Goal: Task Accomplishment & Management: Manage account settings

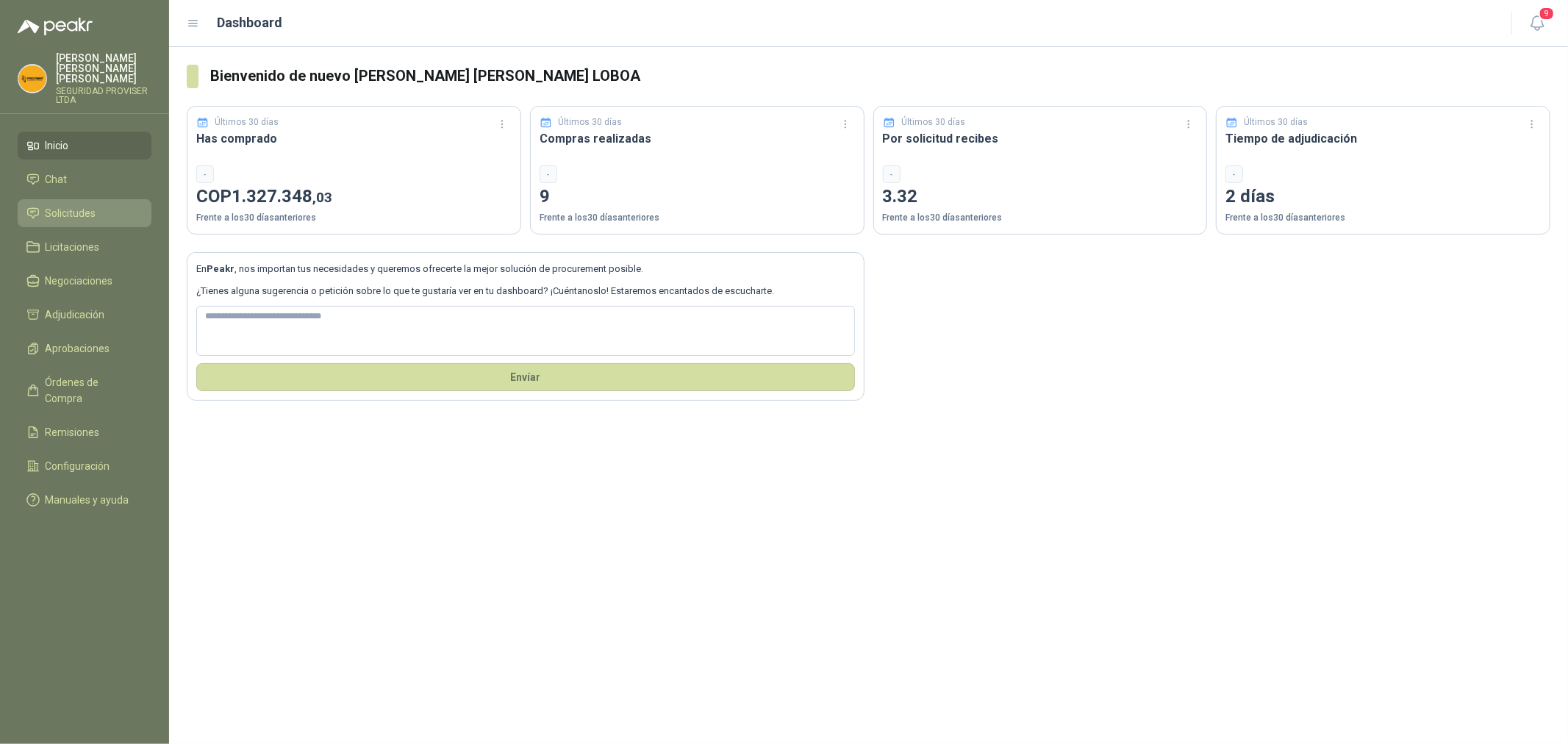
click at [70, 199] on link "Solicitudes" at bounding box center [85, 213] width 134 height 28
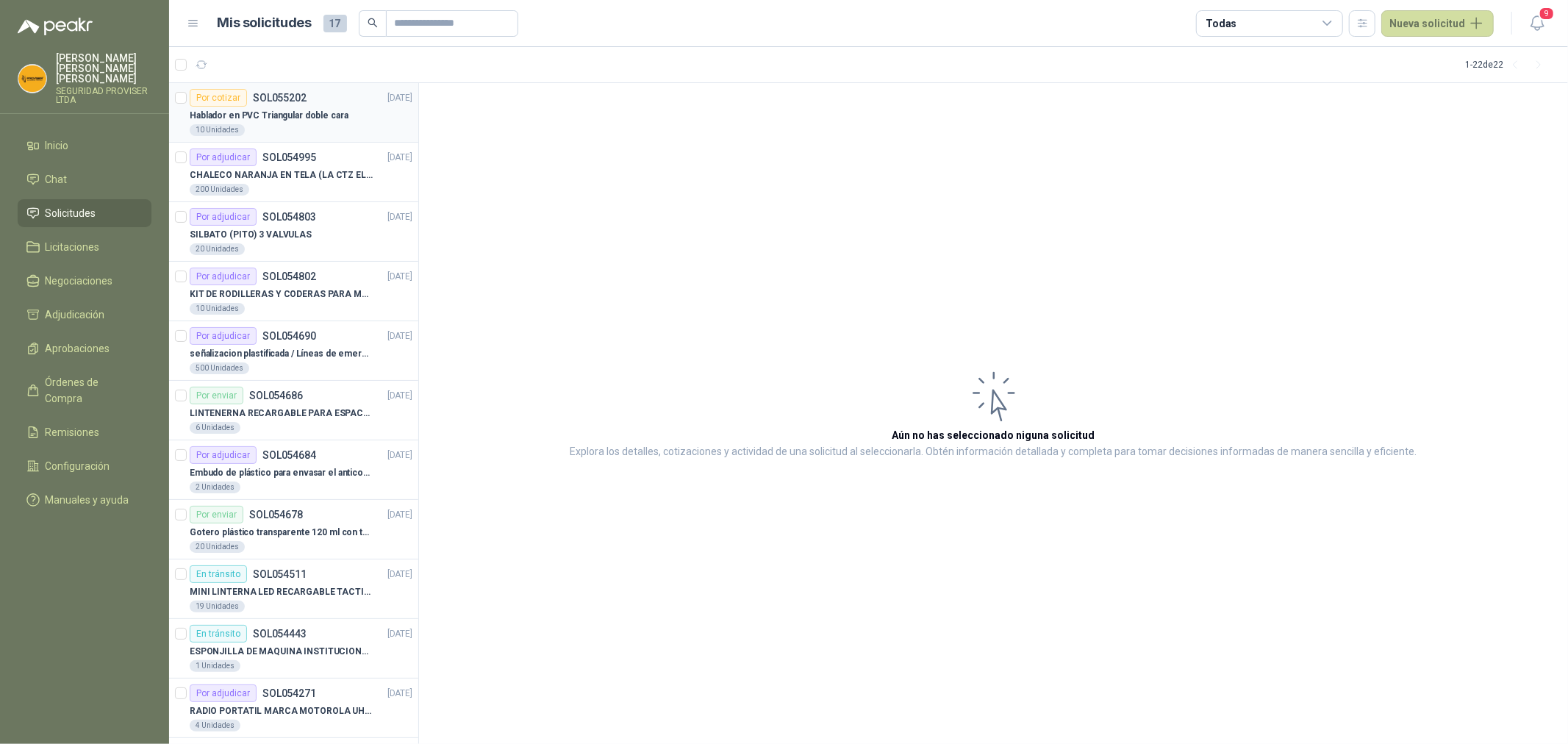
click at [368, 129] on div "10 Unidades" at bounding box center [301, 130] width 222 height 12
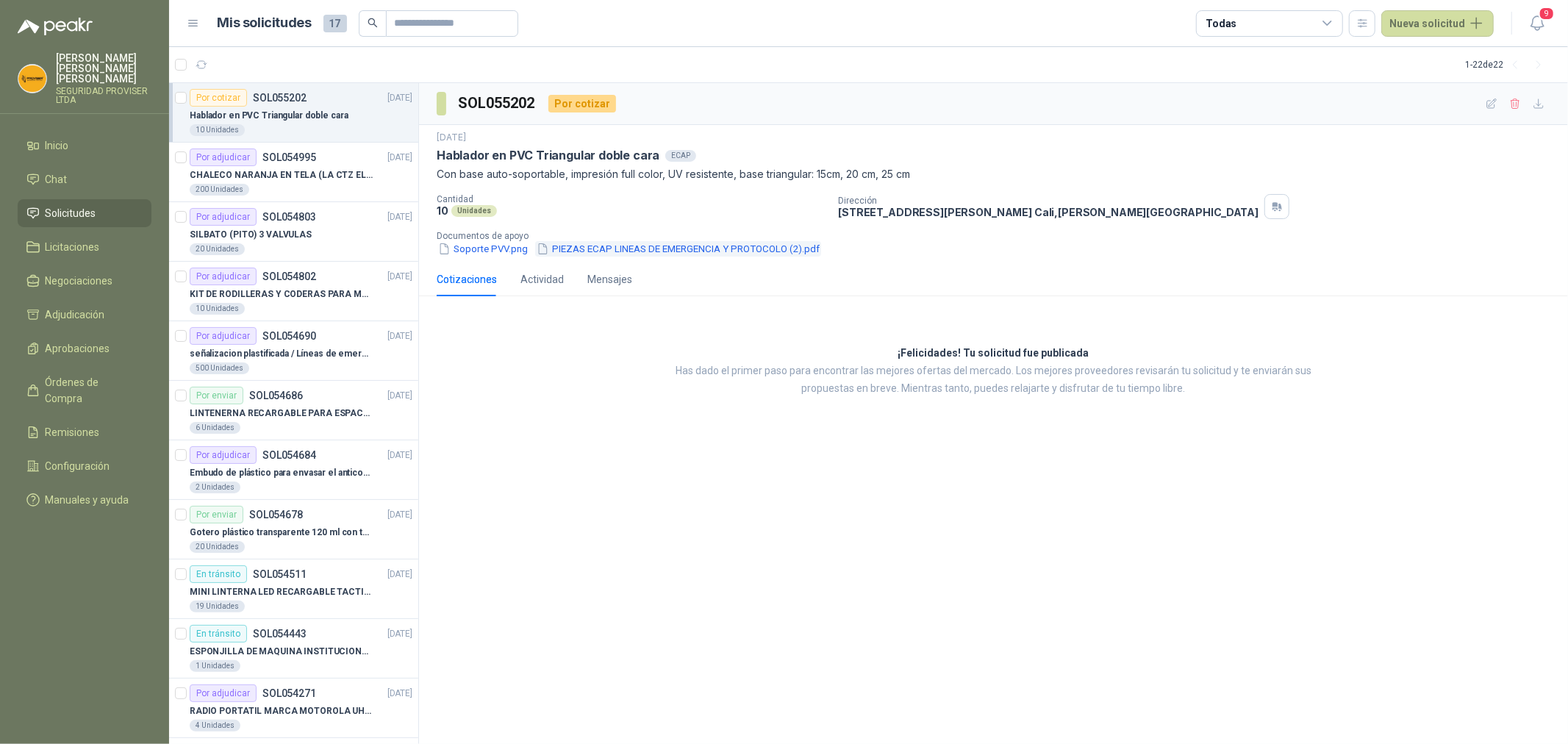
click at [608, 249] on button "PIEZAS ECAP LINEAS DE EMERGENCIA Y PROTOCOLO (2).pdf" at bounding box center [678, 249] width 286 height 16
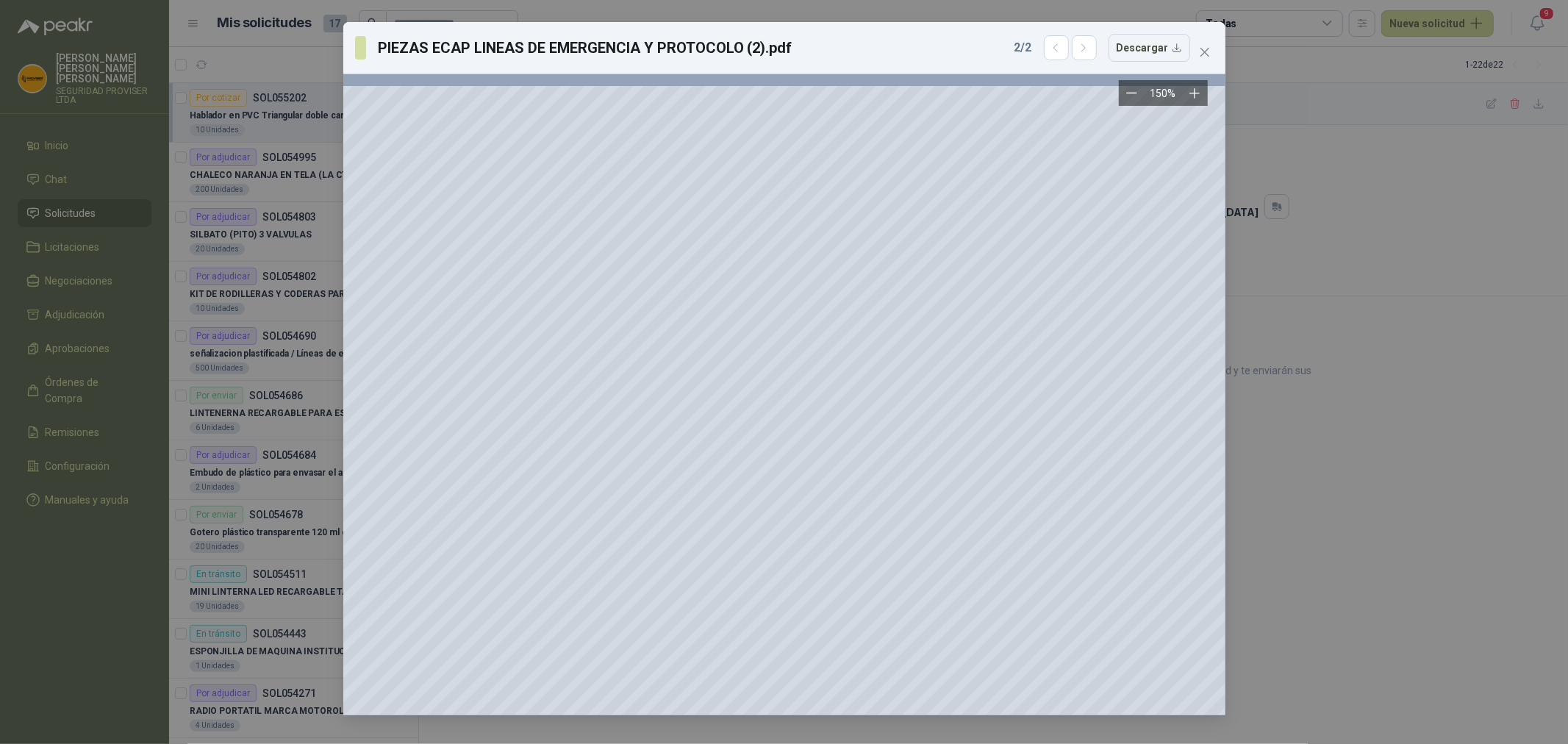
scroll to position [0, 398]
click at [1206, 54] on icon "close" at bounding box center [1203, 52] width 9 height 9
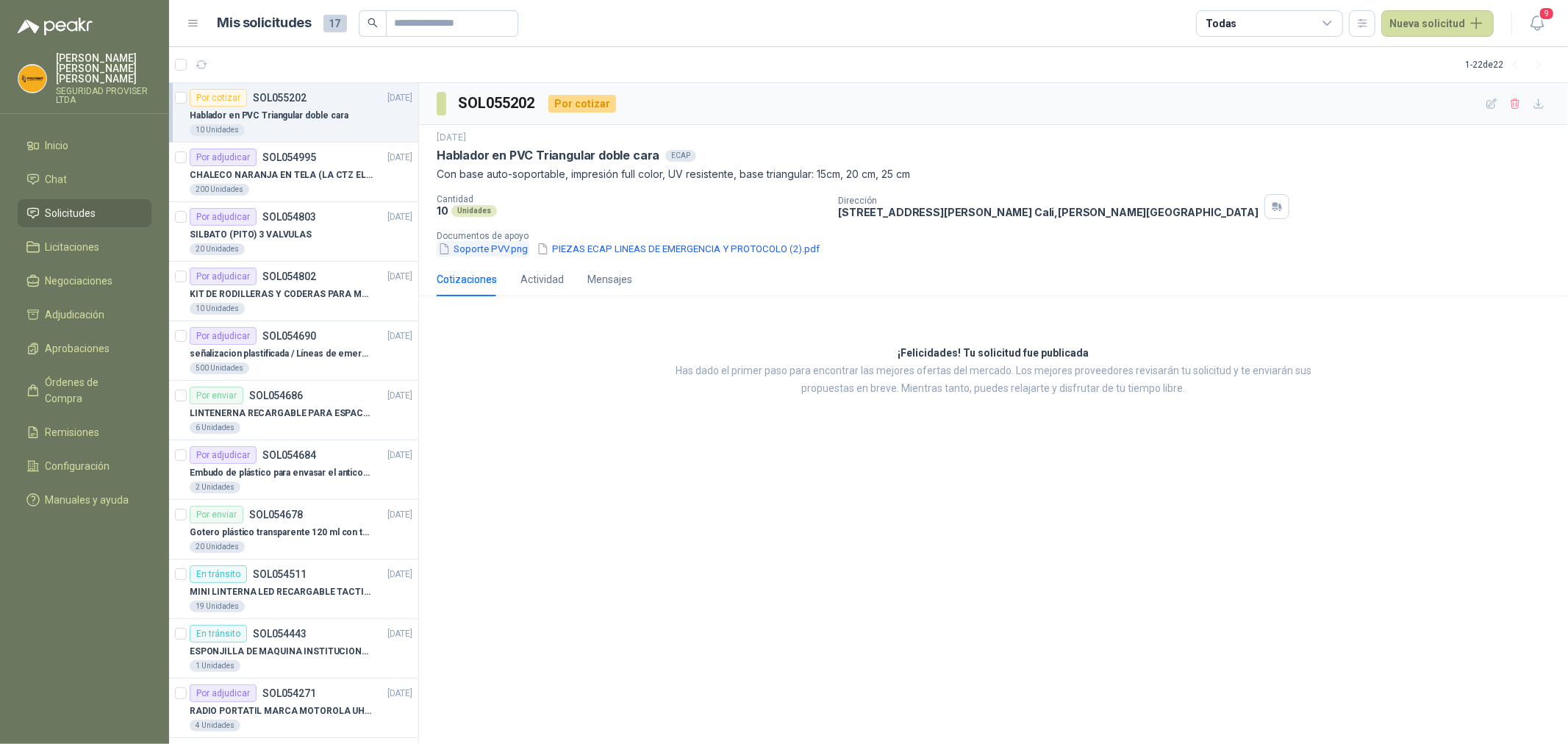
click at [484, 251] on button "Soporte PVV.png" at bounding box center [483, 249] width 92 height 16
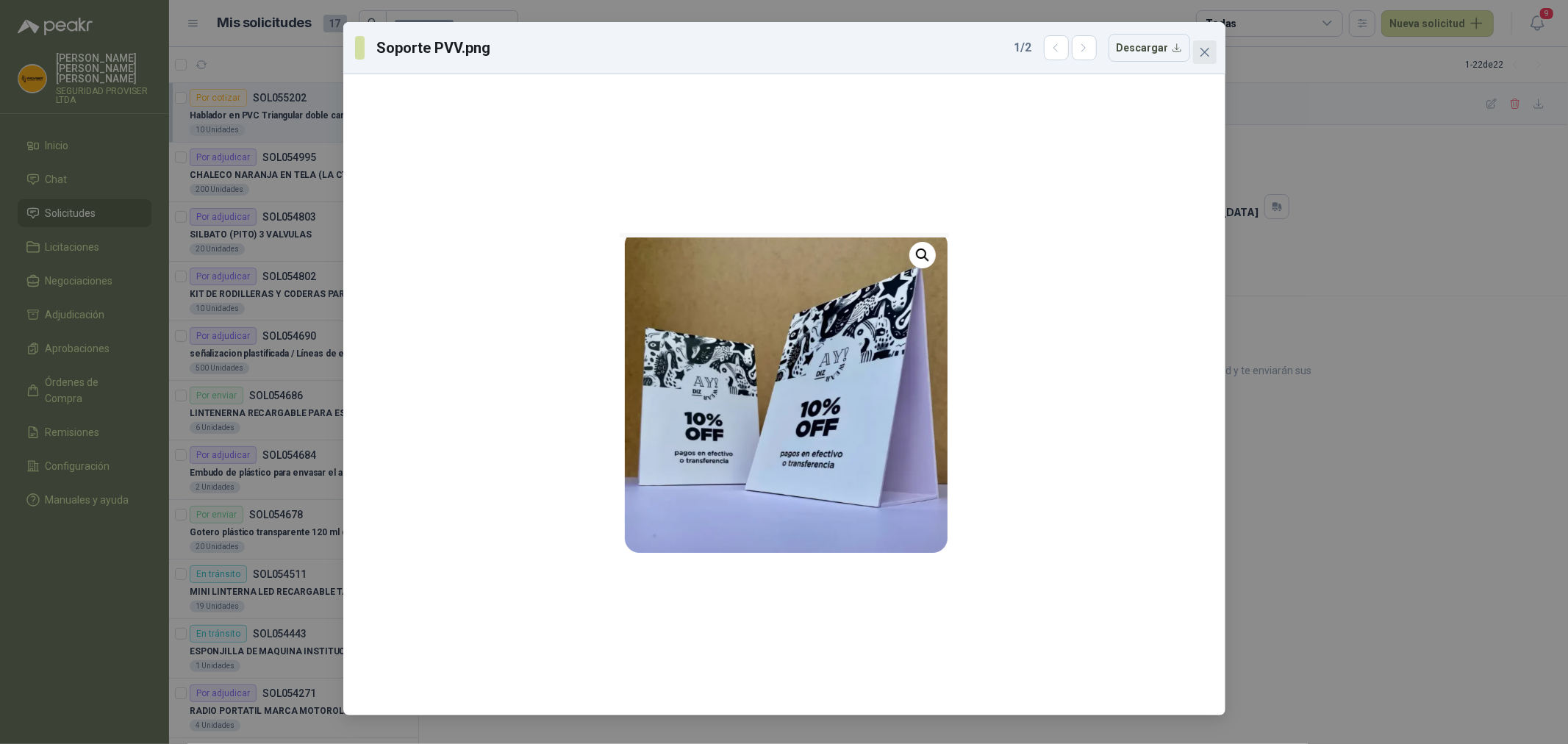
click at [1204, 51] on icon "close" at bounding box center [1203, 52] width 9 height 9
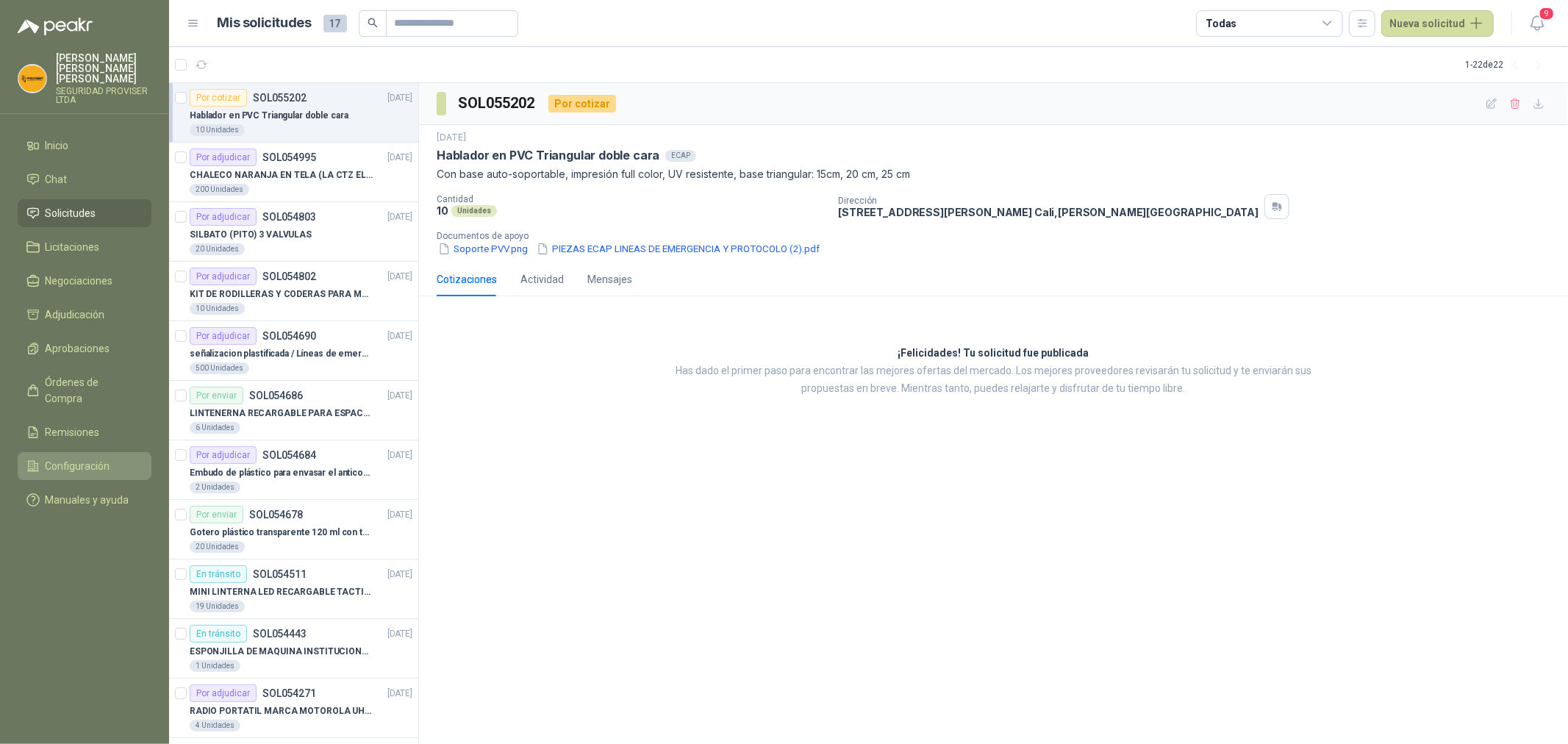
click at [109, 459] on li "Configuración" at bounding box center [85, 466] width 116 height 16
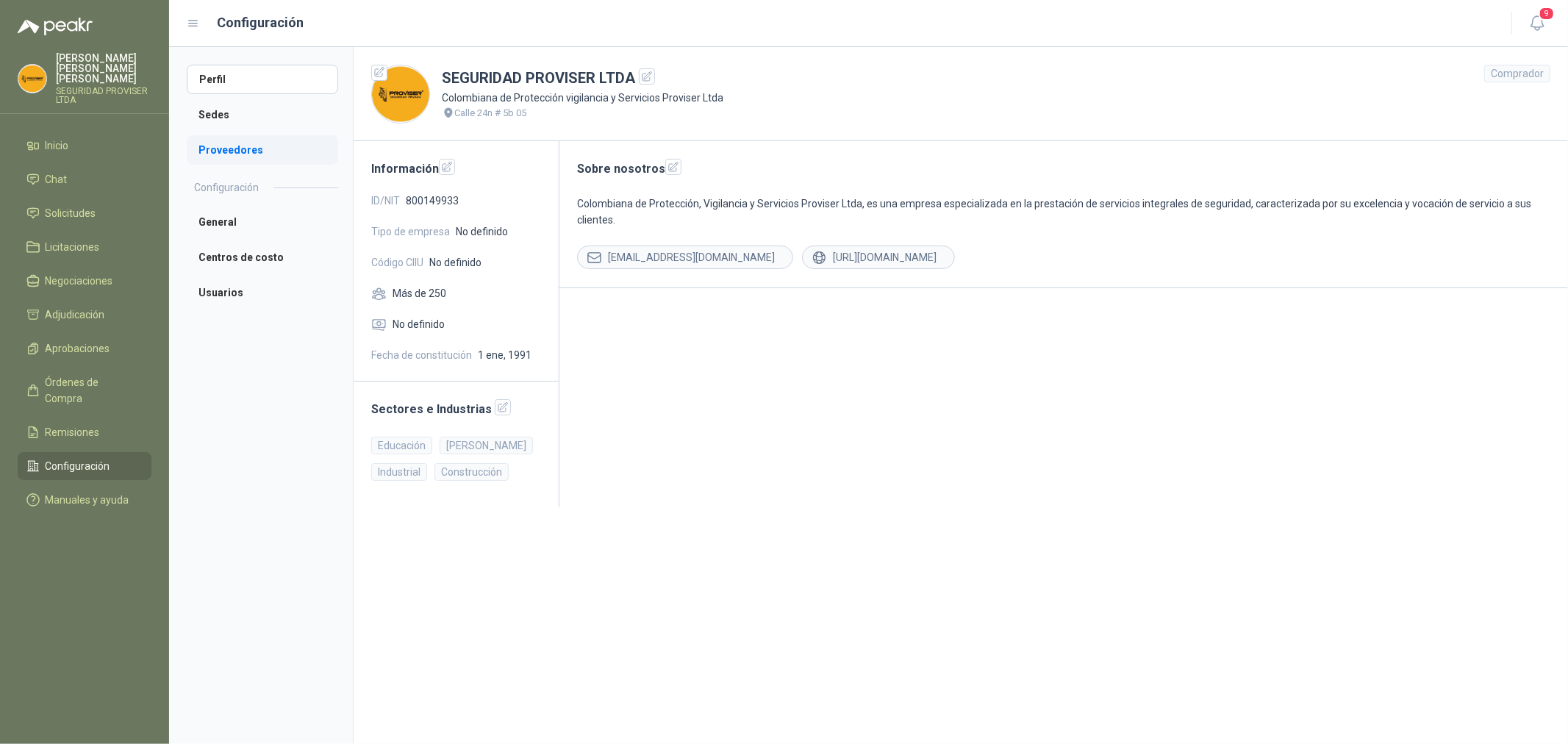
click at [240, 161] on li "Proveedores" at bounding box center [263, 150] width 151 height 30
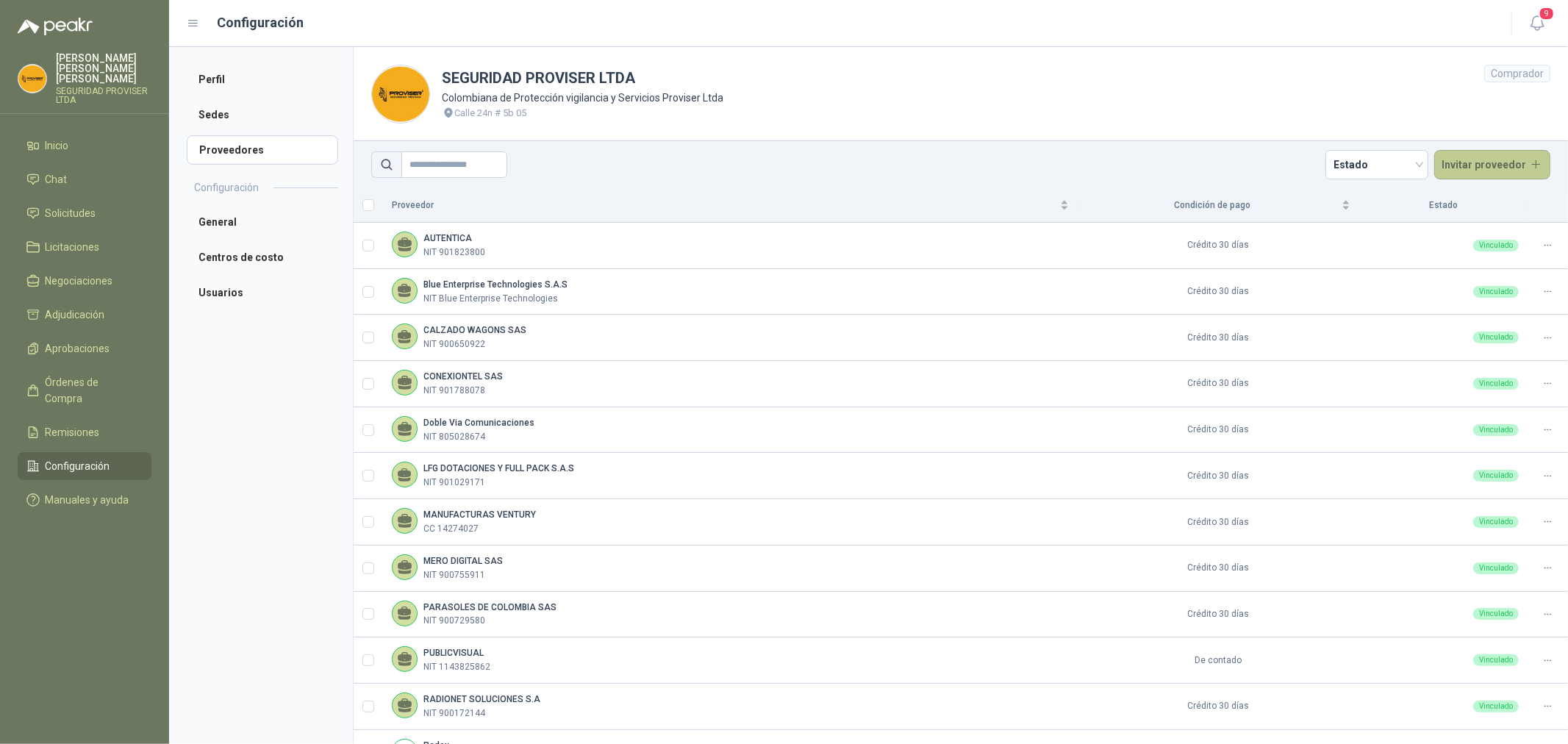
click at [1466, 165] on button "Invitar proveedor" at bounding box center [1492, 164] width 117 height 30
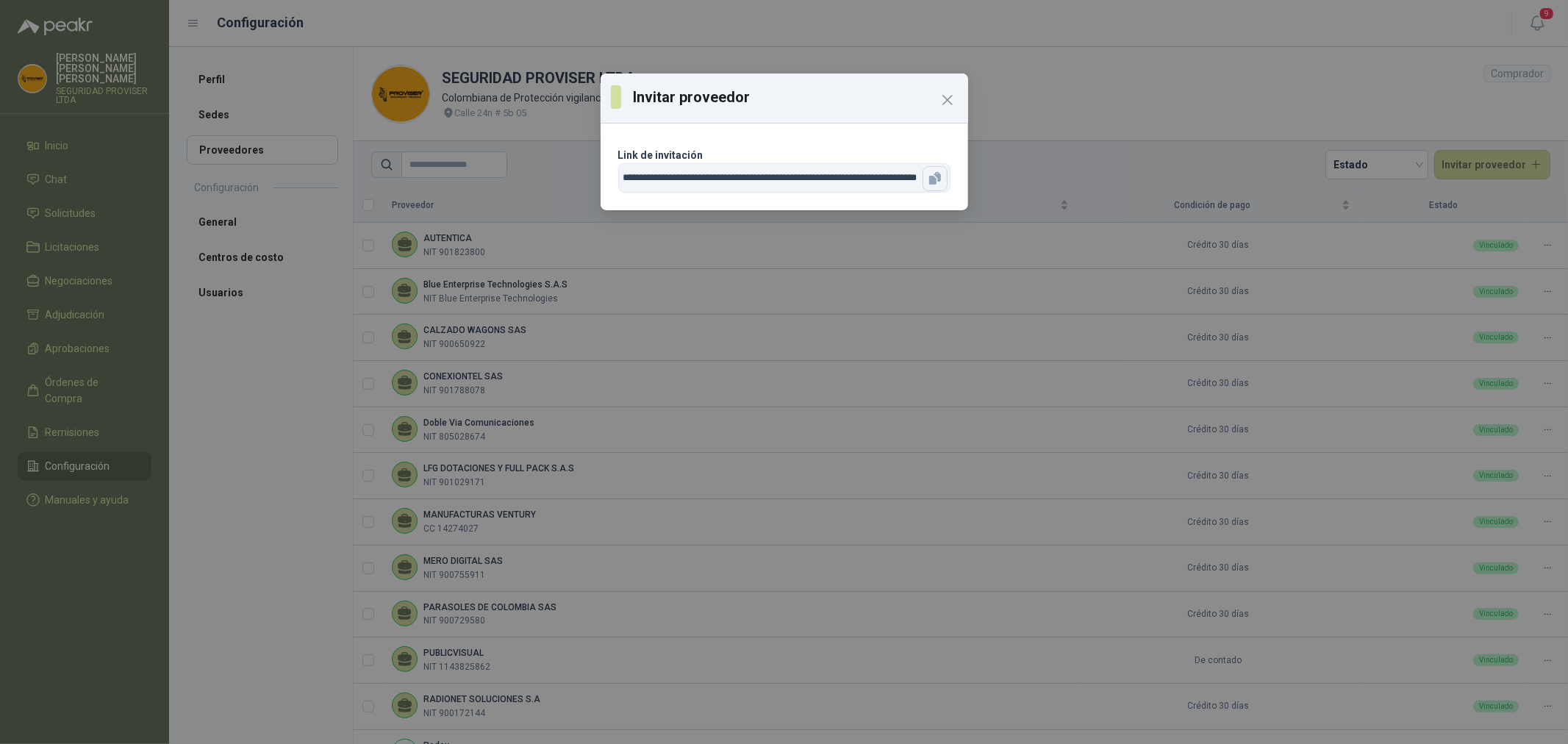
click at [937, 185] on icon "button" at bounding box center [935, 178] width 15 height 15
click at [946, 109] on button "Close" at bounding box center [947, 100] width 24 height 24
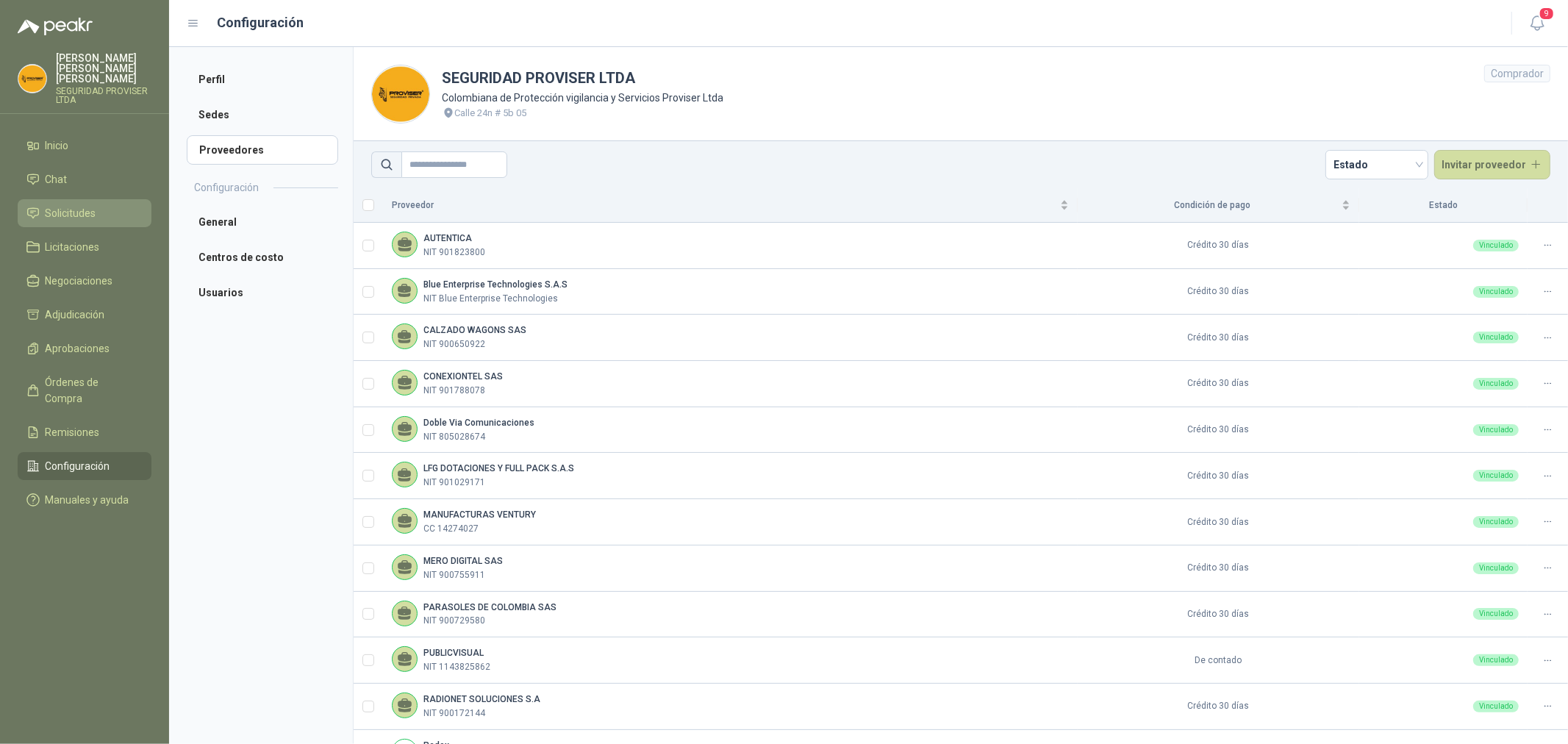
click at [77, 205] on span "Solicitudes" at bounding box center [71, 213] width 51 height 16
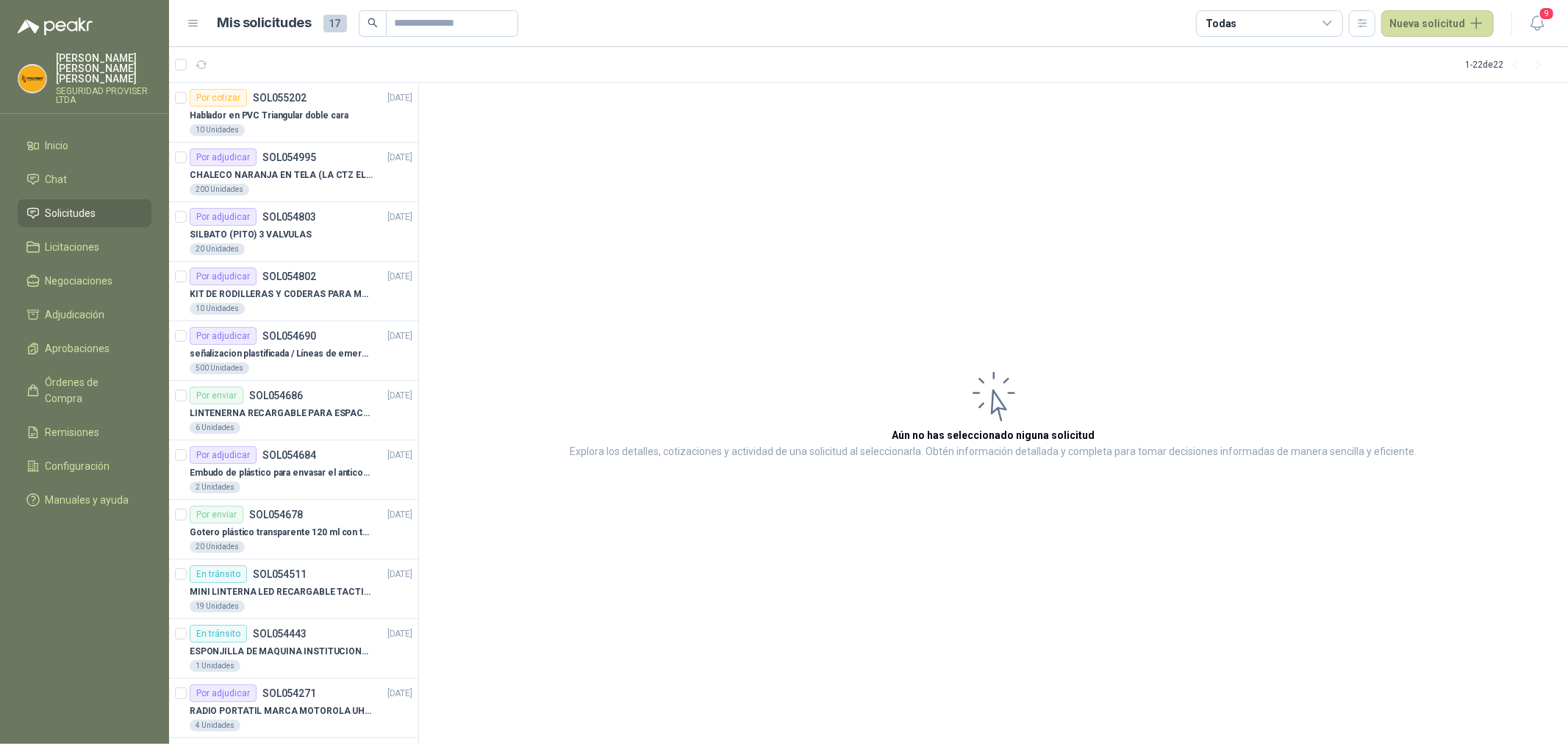
click at [1331, 22] on icon at bounding box center [1327, 24] width 8 height 4
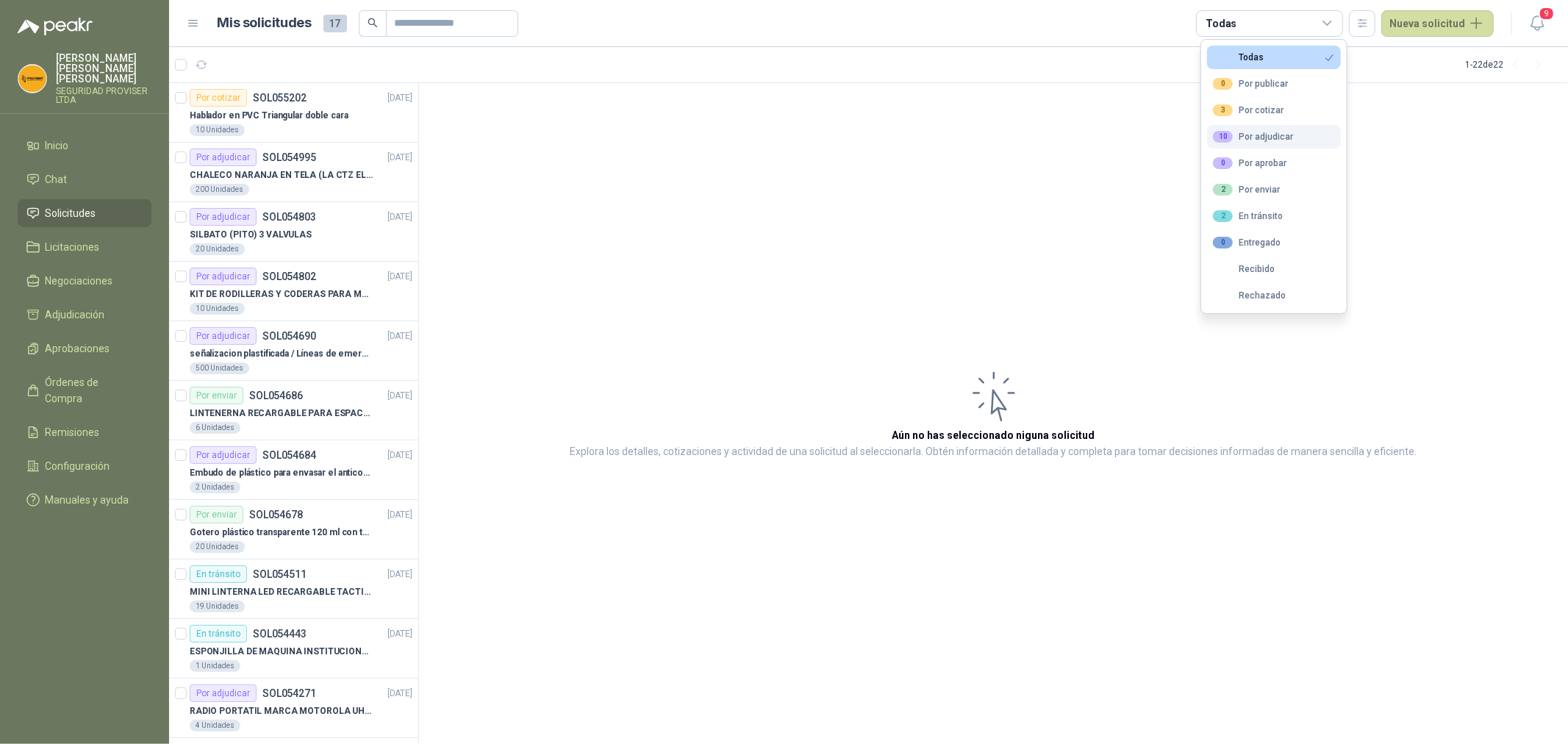
click at [1293, 141] on button "10 Por adjudicar" at bounding box center [1274, 137] width 134 height 24
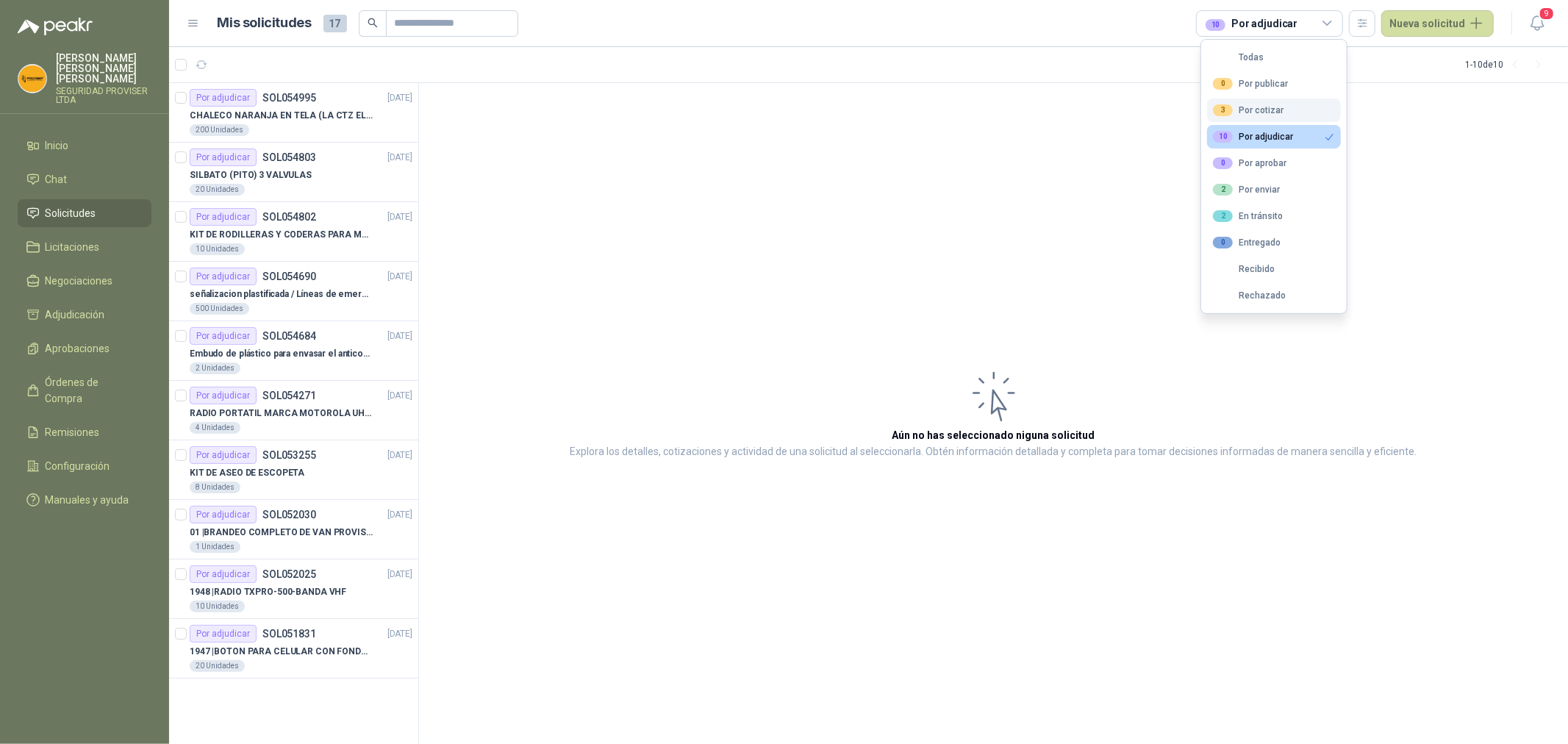
click at [1282, 118] on button "3 Por cotizar" at bounding box center [1274, 110] width 134 height 24
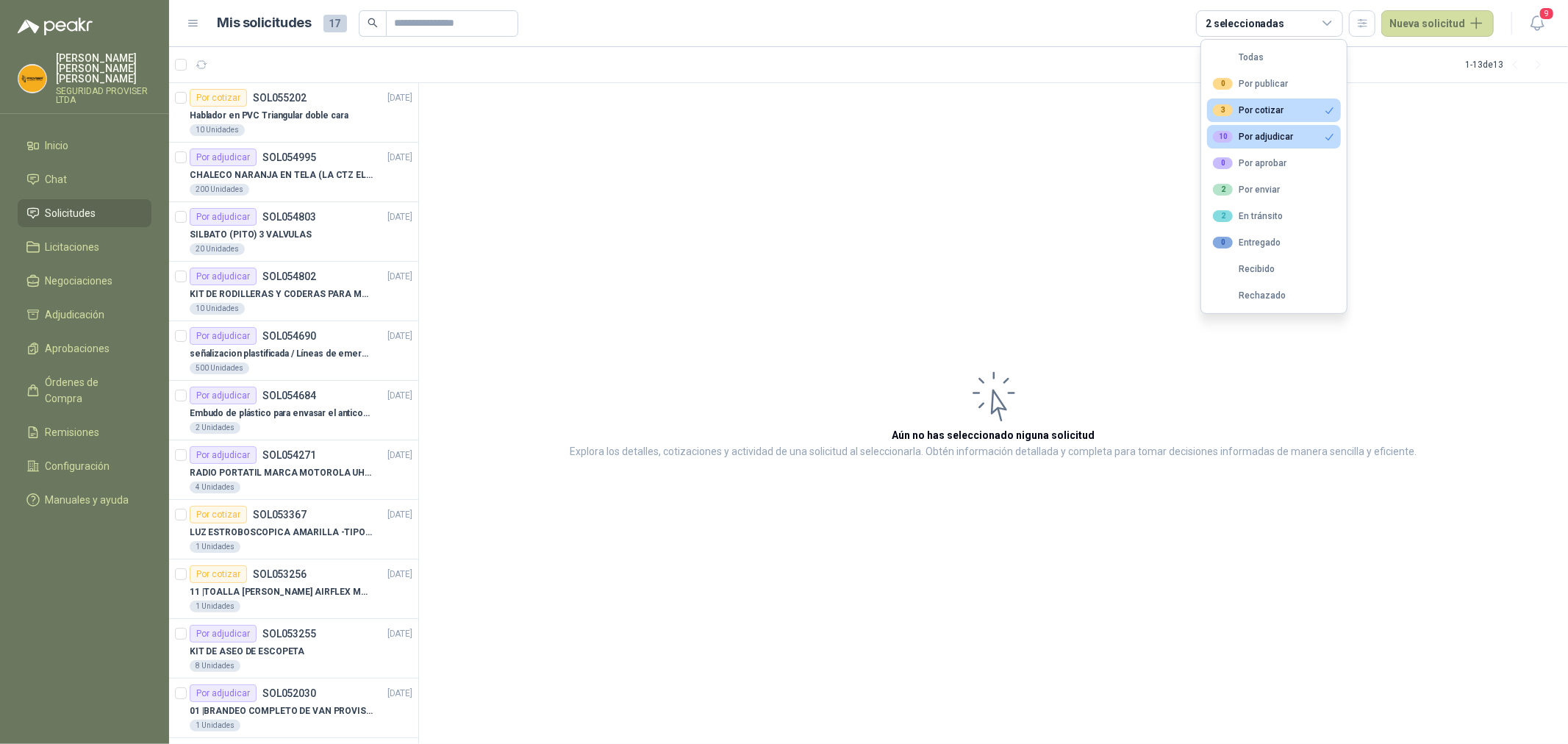
click at [1297, 134] on button "10 Por adjudicar" at bounding box center [1274, 137] width 134 height 24
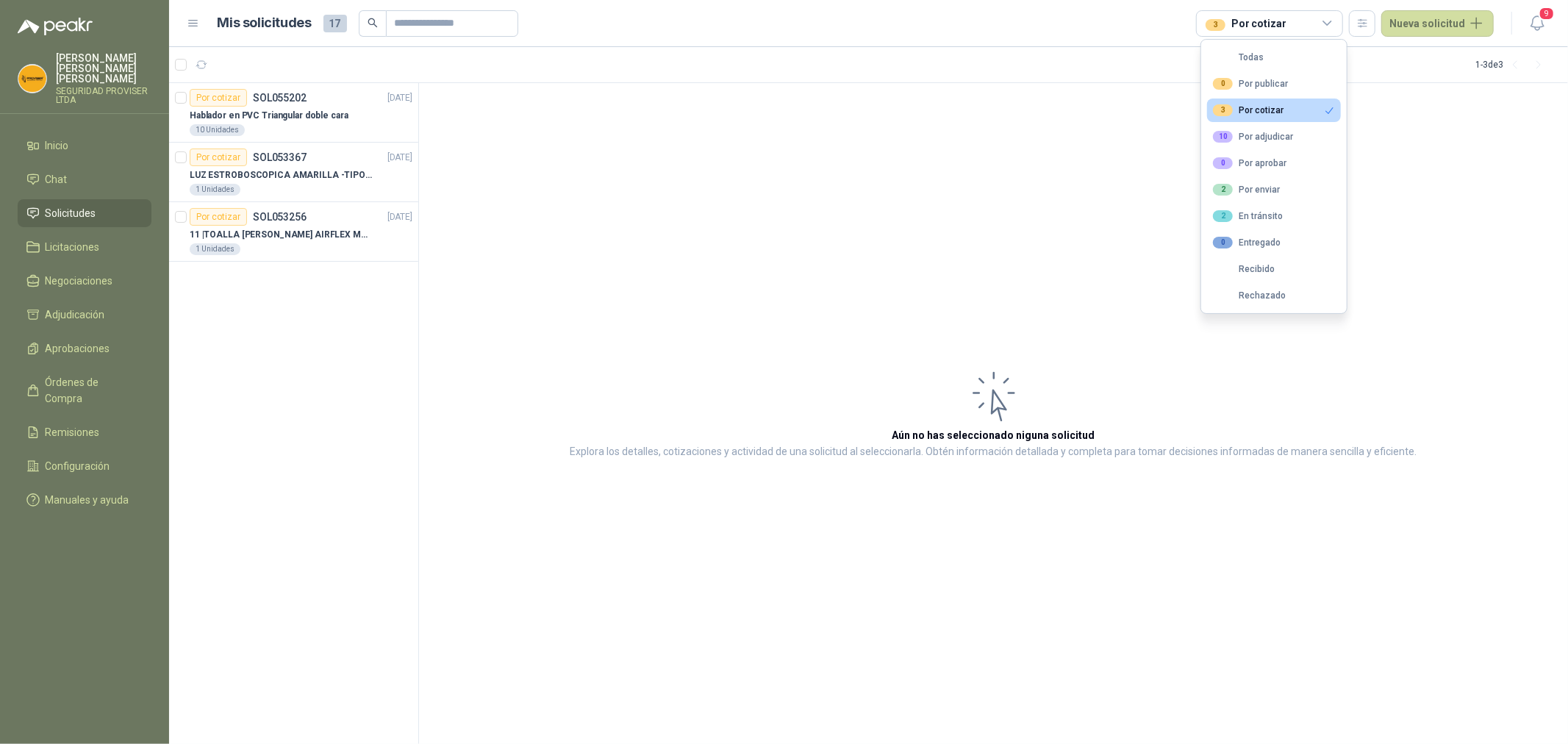
click at [1304, 110] on button "3 Por cotizar" at bounding box center [1274, 110] width 134 height 24
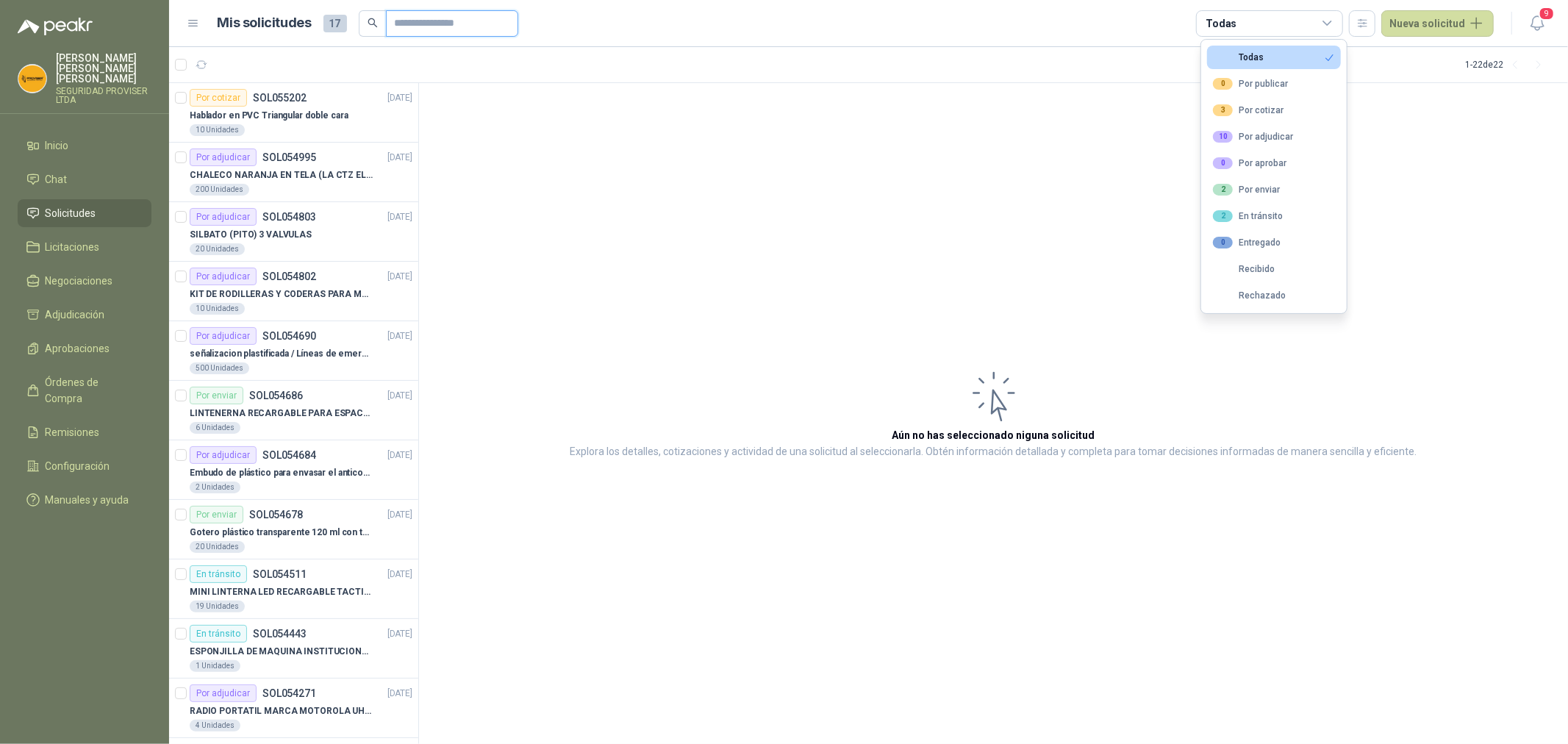
click at [422, 16] on input "text" at bounding box center [446, 23] width 103 height 25
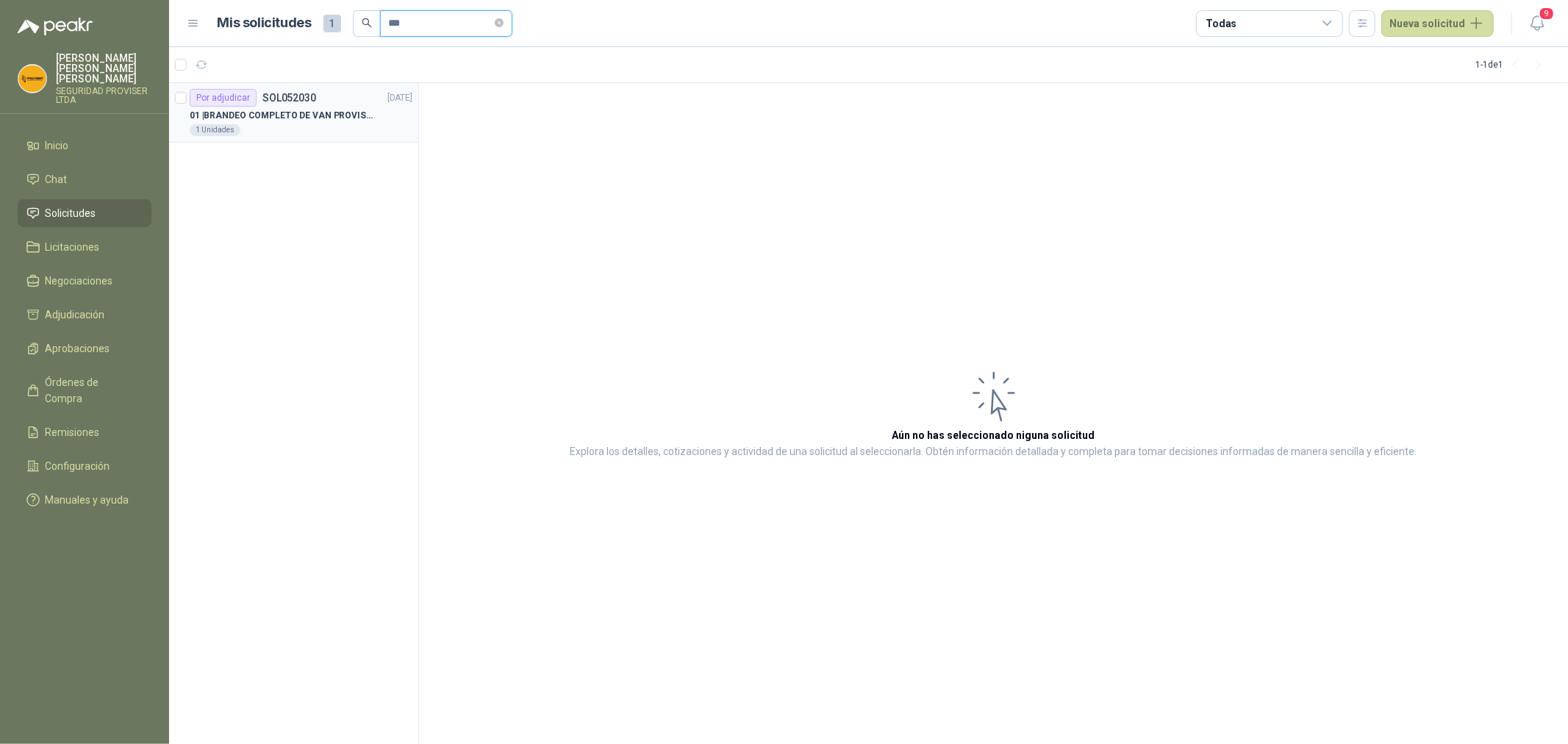
type input "***"
click at [329, 106] on div "01 | BRANDEO COMPLETO DE VAN PROVISER" at bounding box center [301, 115] width 222 height 18
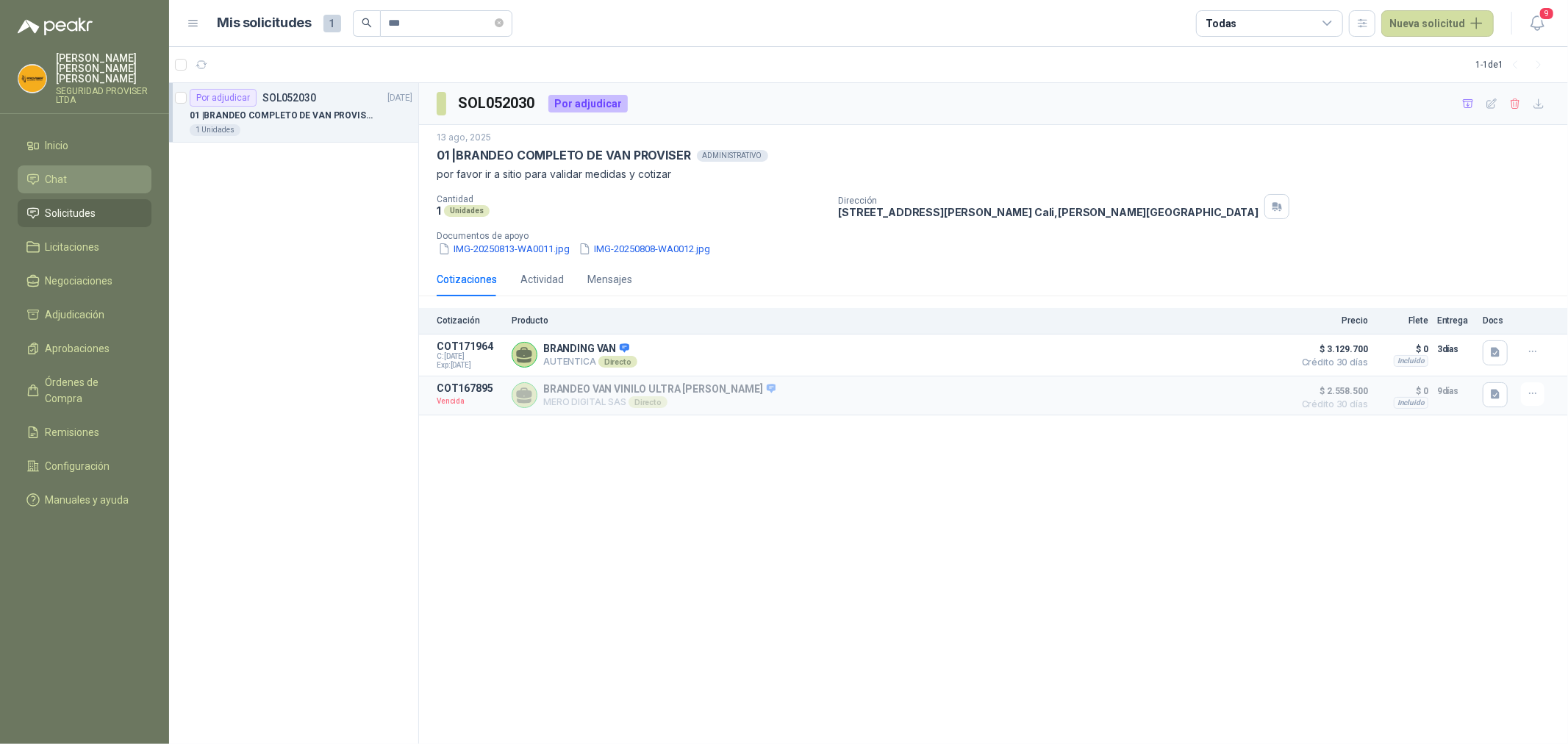
click at [99, 173] on li "Chat" at bounding box center [85, 179] width 116 height 16
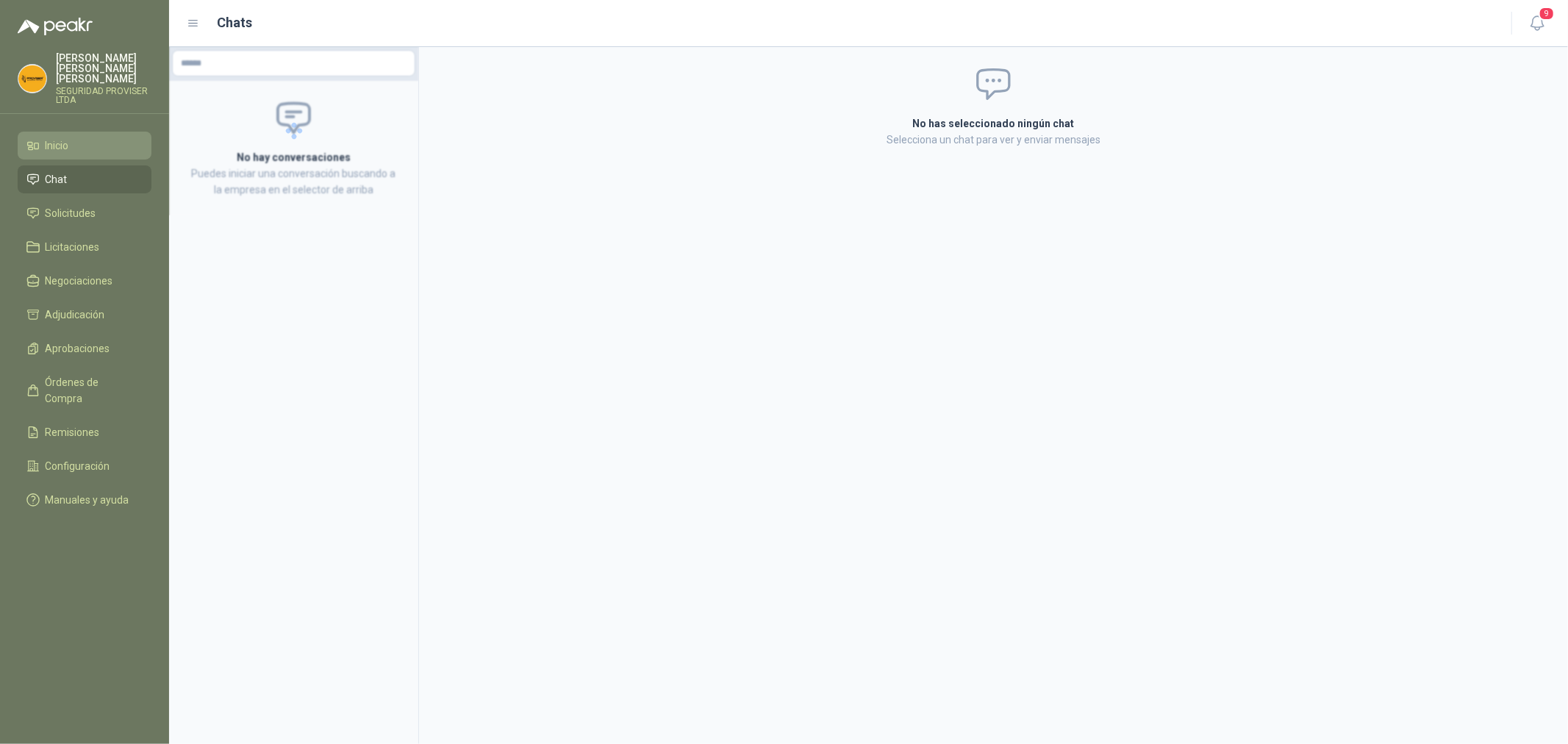
click at [82, 142] on li "Inicio" at bounding box center [85, 146] width 116 height 16
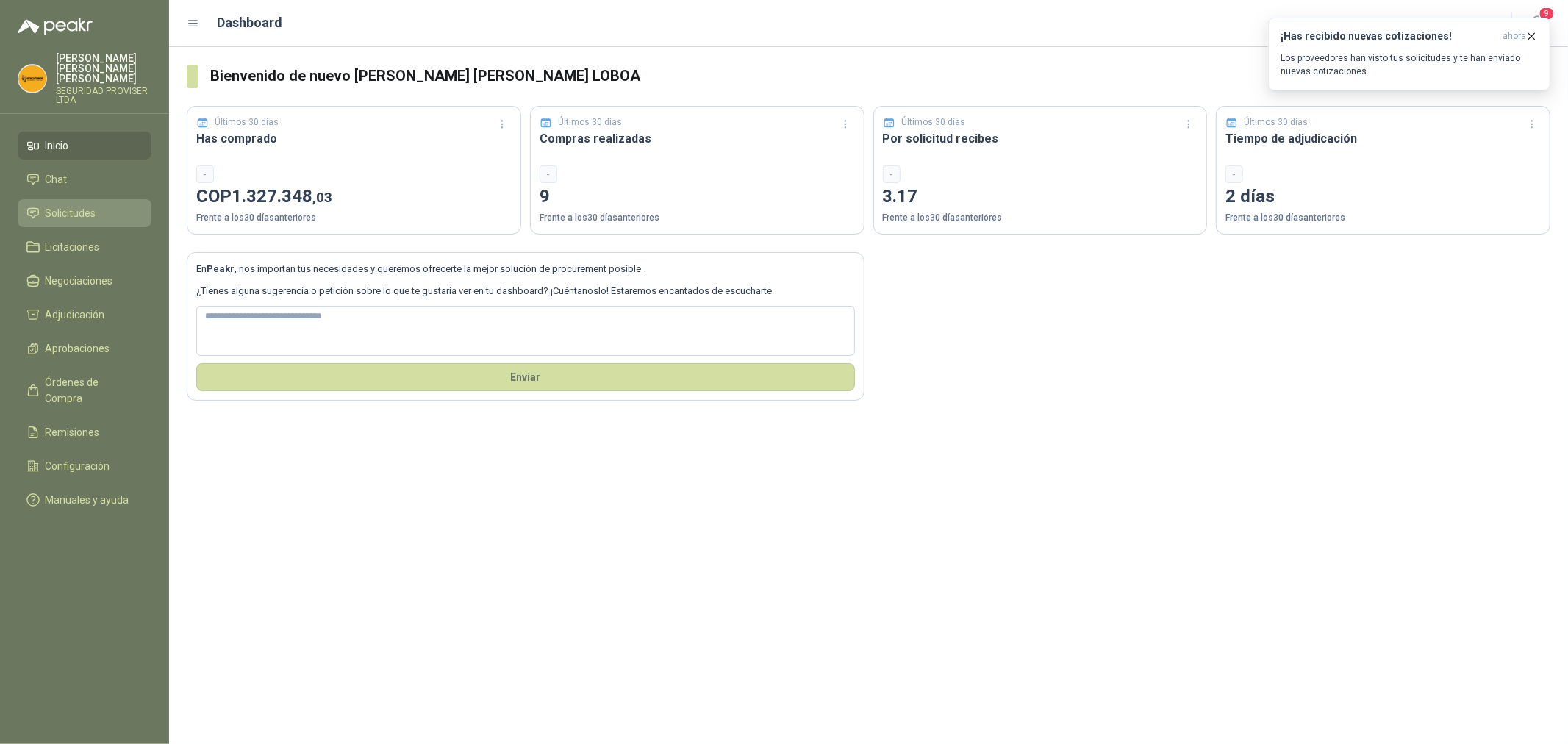
click at [89, 206] on span "Solicitudes" at bounding box center [71, 213] width 51 height 16
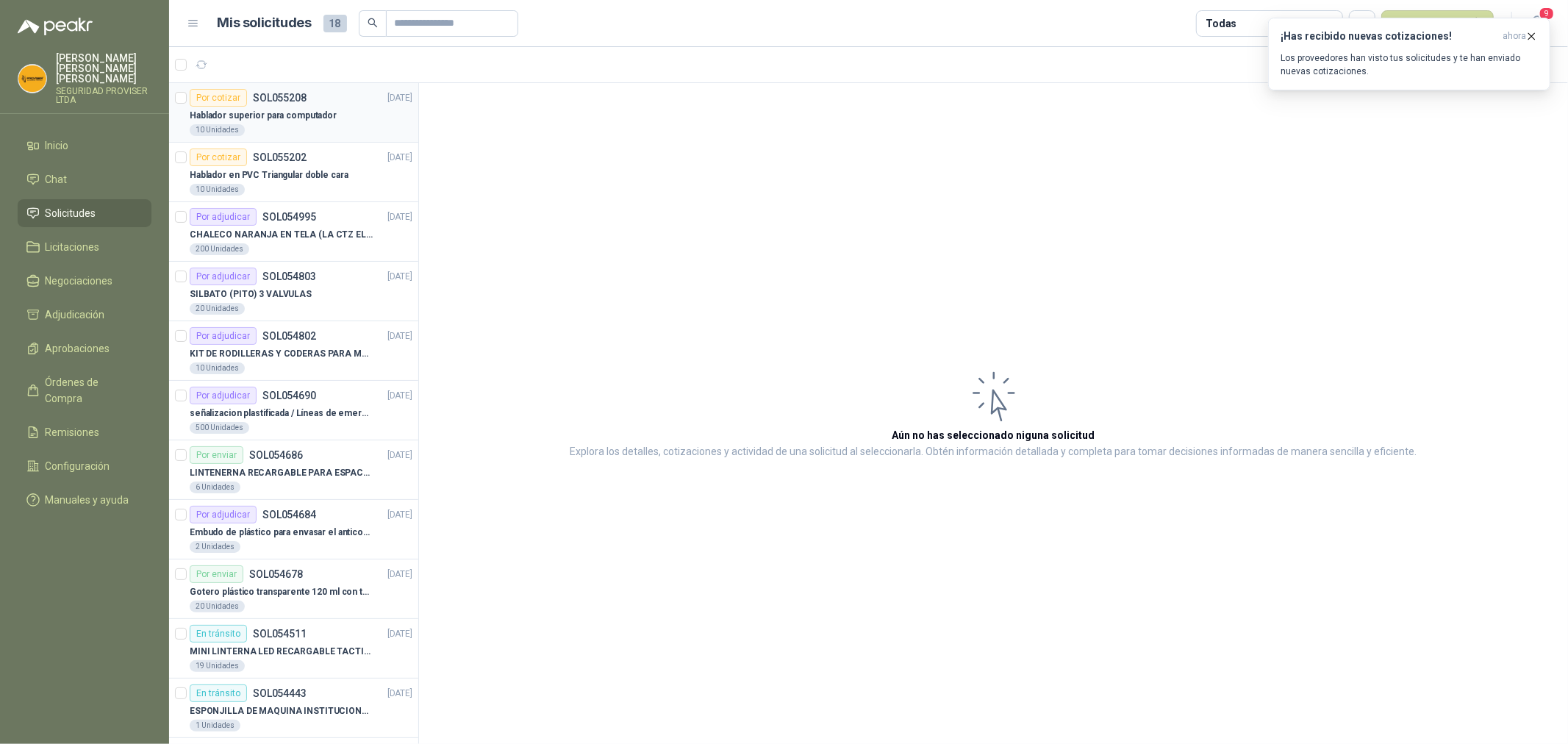
click at [311, 126] on div "10 Unidades" at bounding box center [301, 130] width 222 height 12
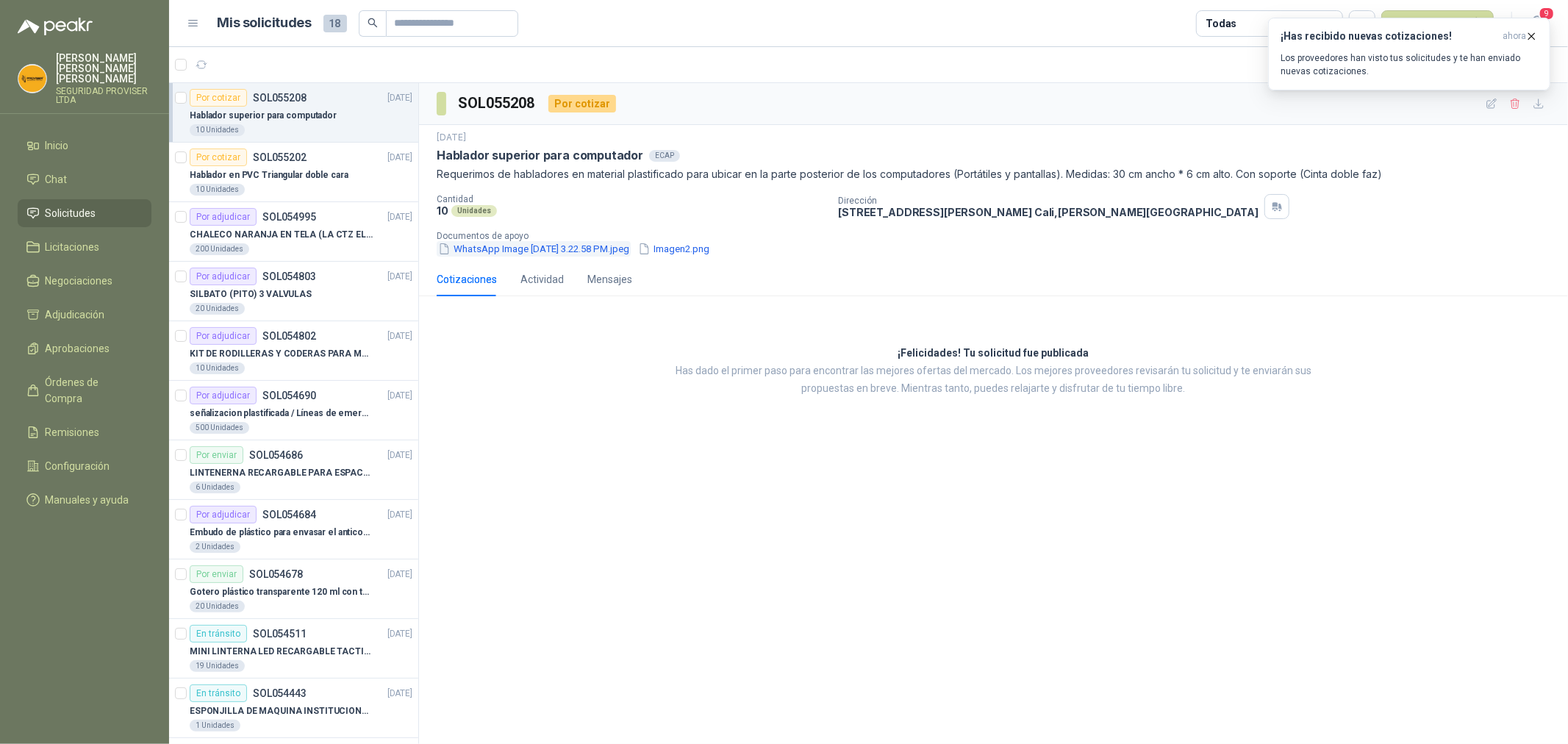
click at [534, 253] on button "WhatsApp Image [DATE] 3.22.58 PM.jpeg" at bounding box center [533, 249] width 194 height 16
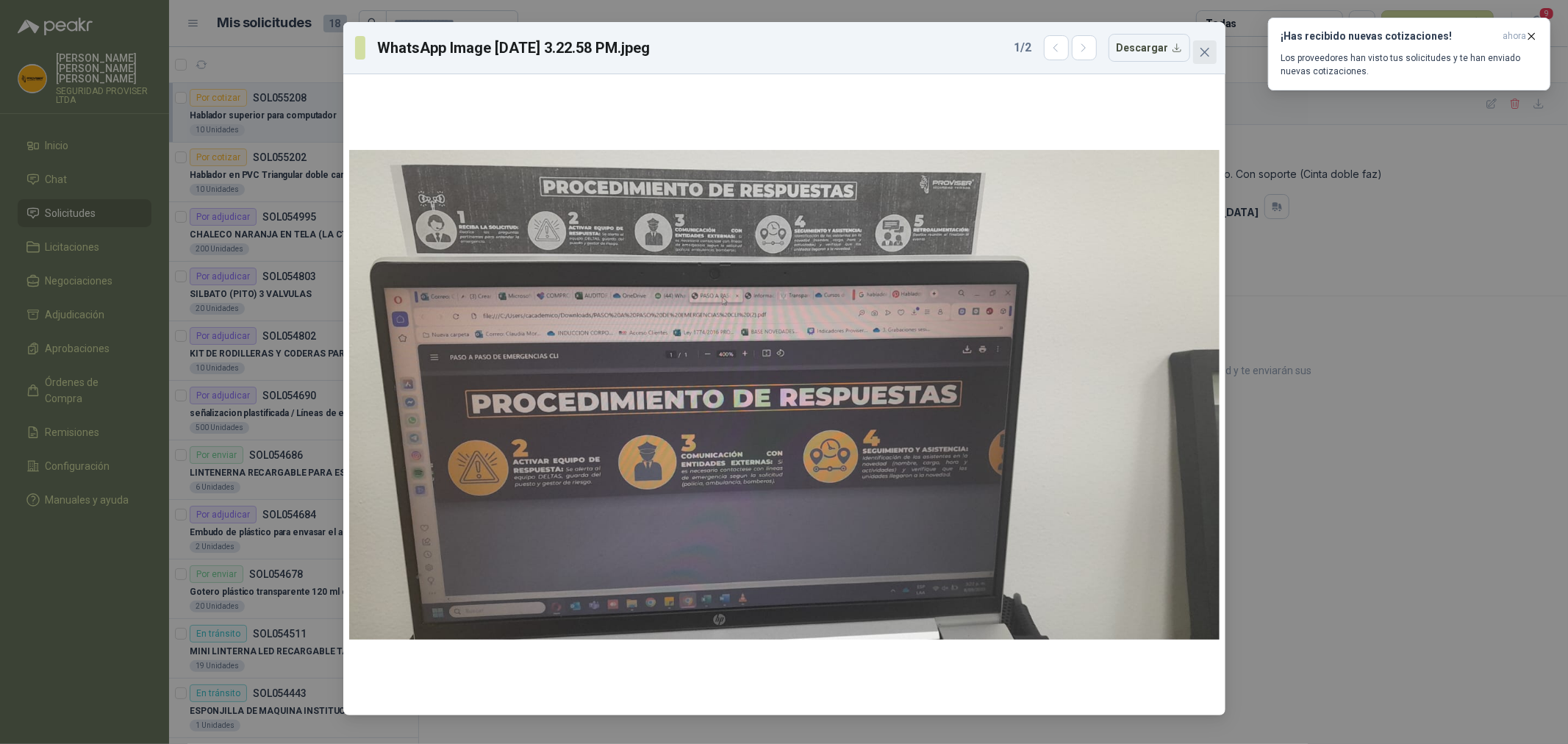
click at [1214, 55] on span "Close" at bounding box center [1205, 52] width 24 height 12
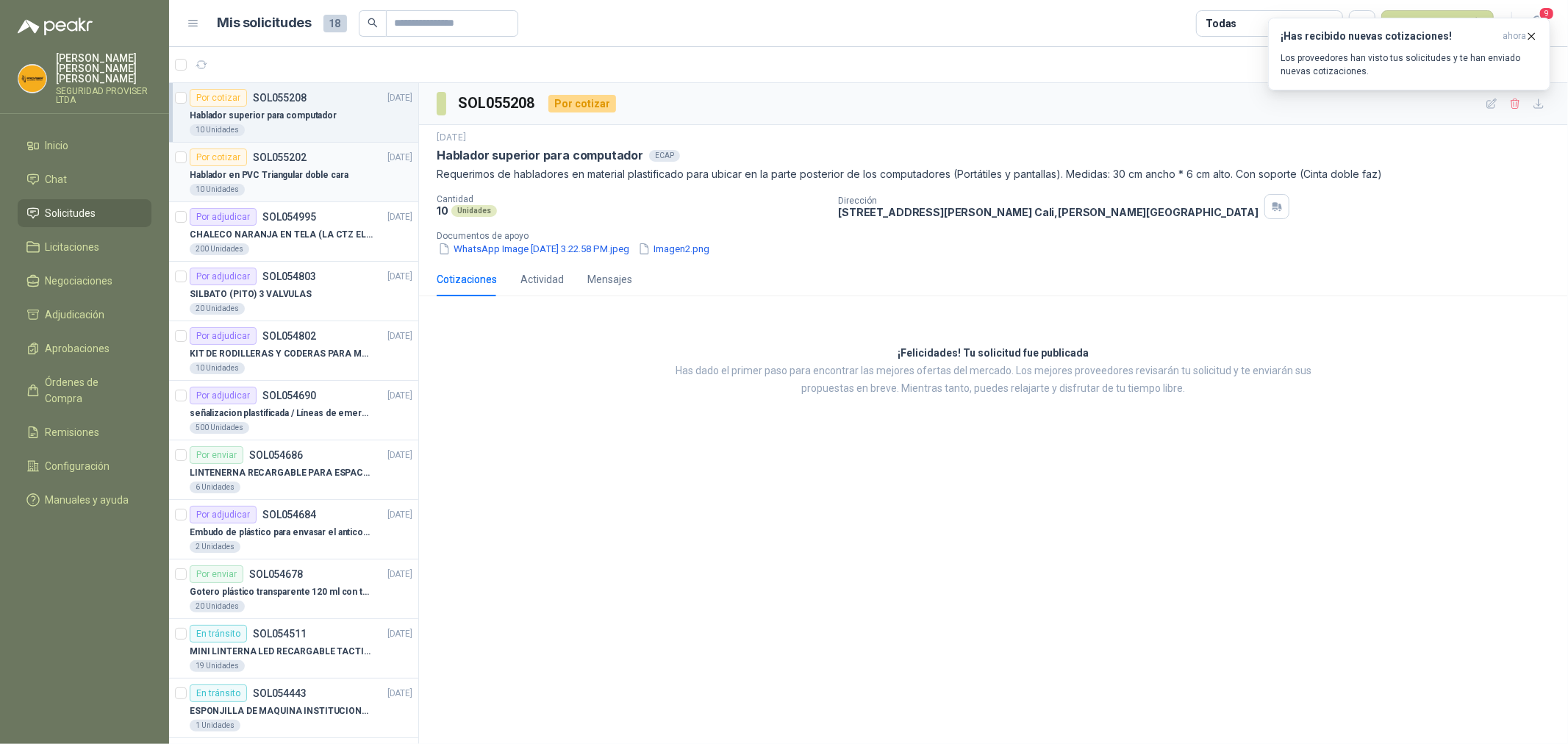
click at [316, 166] on div "Hablador en PVC Triangular doble cara" at bounding box center [301, 175] width 222 height 18
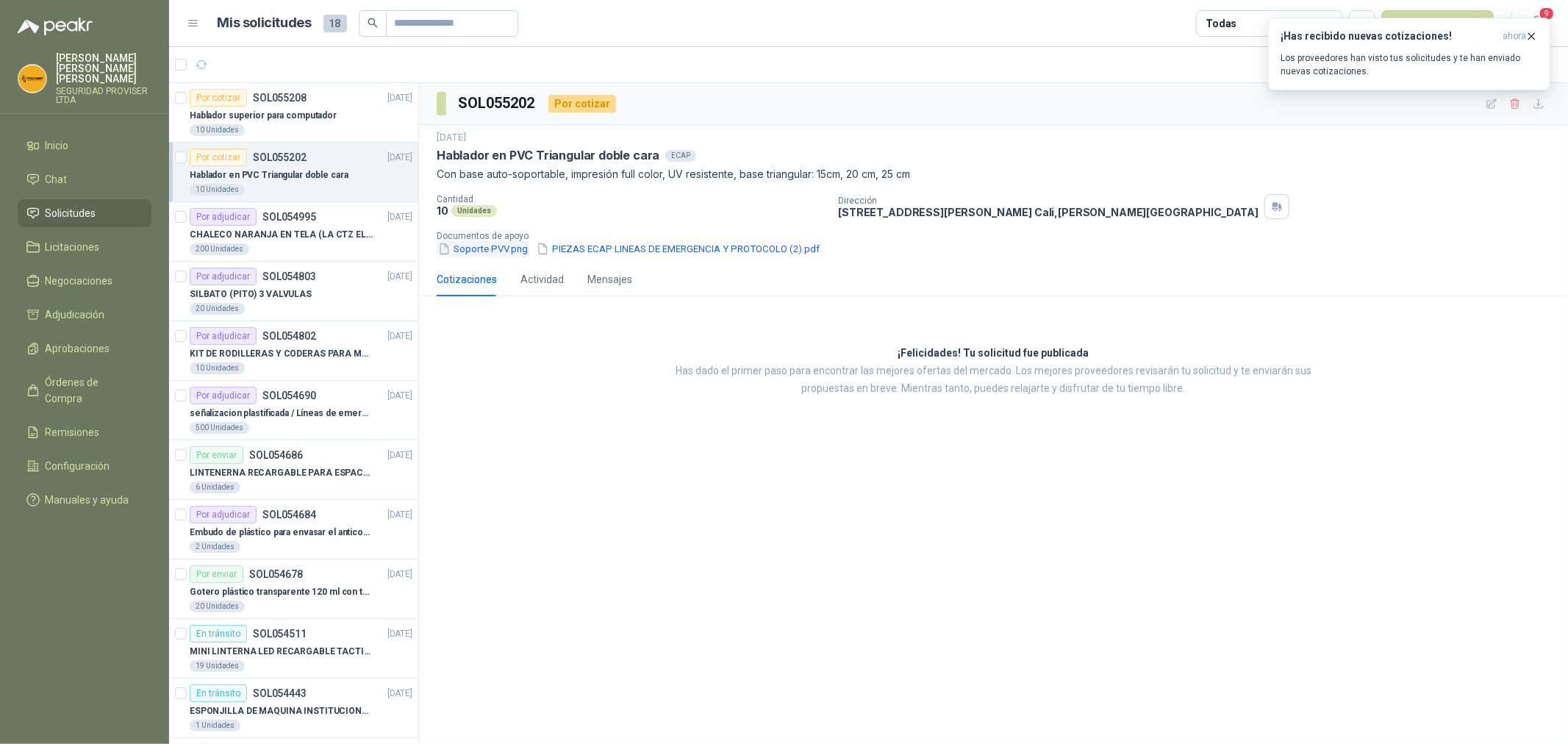
click at [487, 254] on button "Soporte PVV.png" at bounding box center [483, 249] width 92 height 16
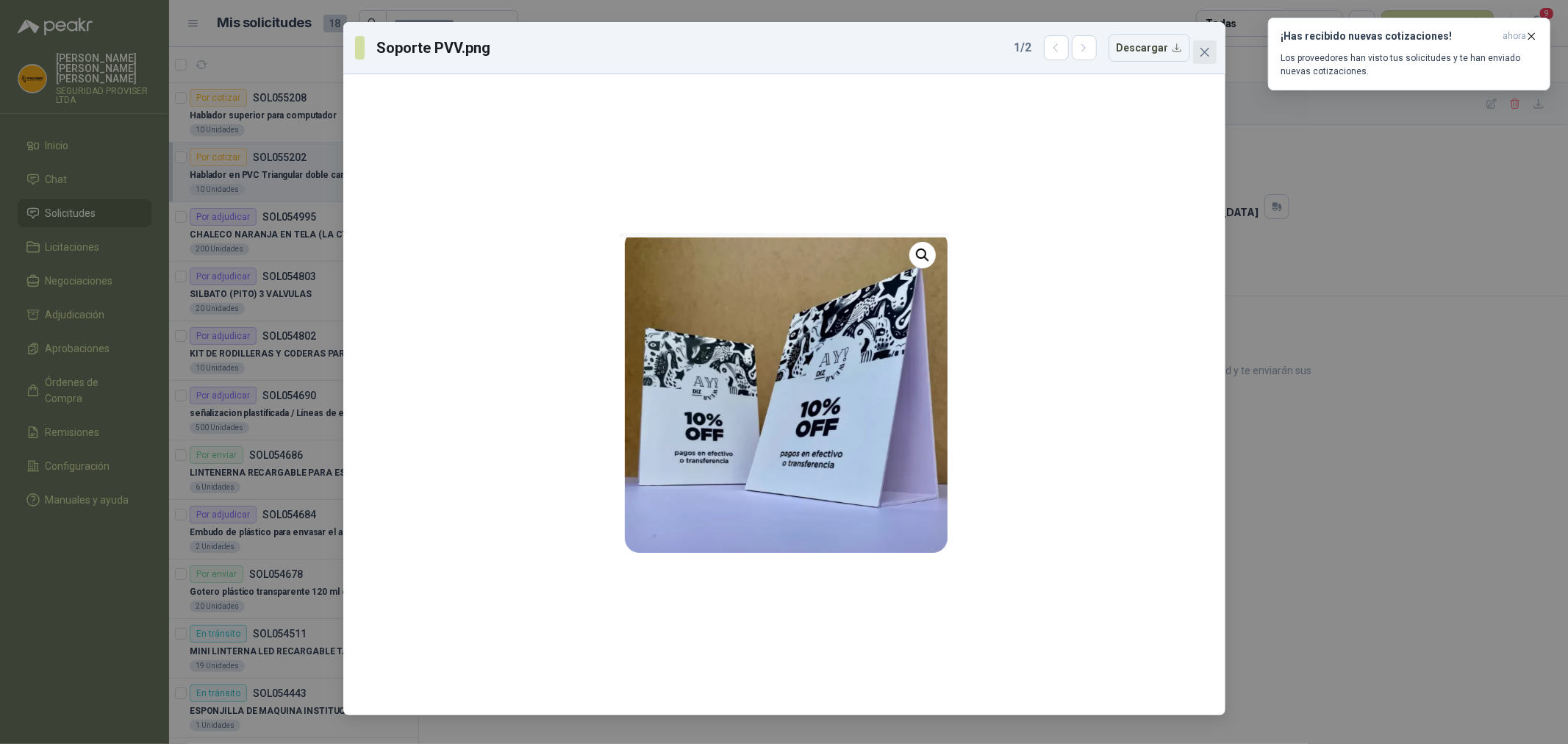
click at [1195, 52] on span "Close" at bounding box center [1205, 52] width 24 height 12
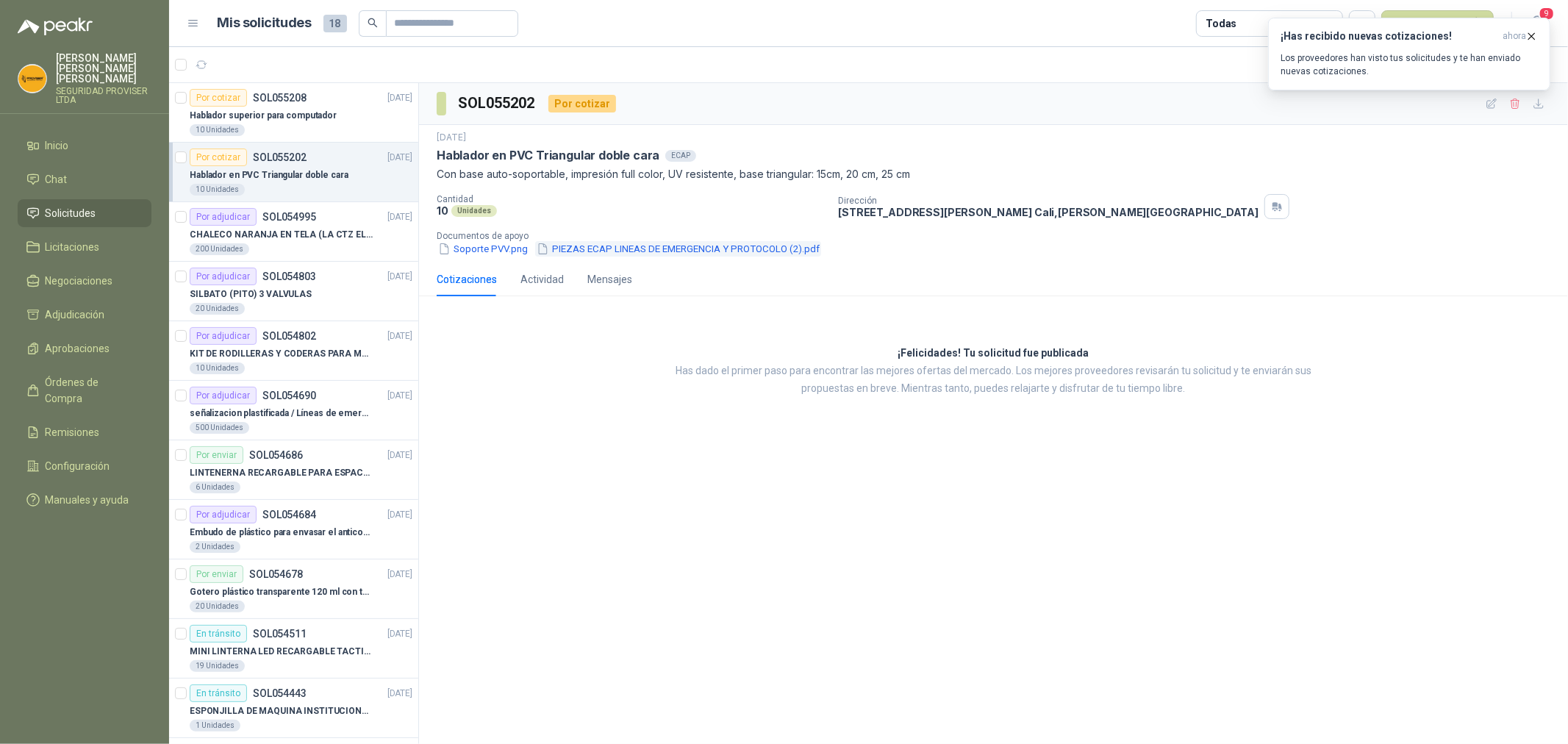
click at [623, 253] on button "PIEZAS ECAP LINEAS DE EMERGENCIA Y PROTOCOLO (2).pdf" at bounding box center [678, 249] width 286 height 16
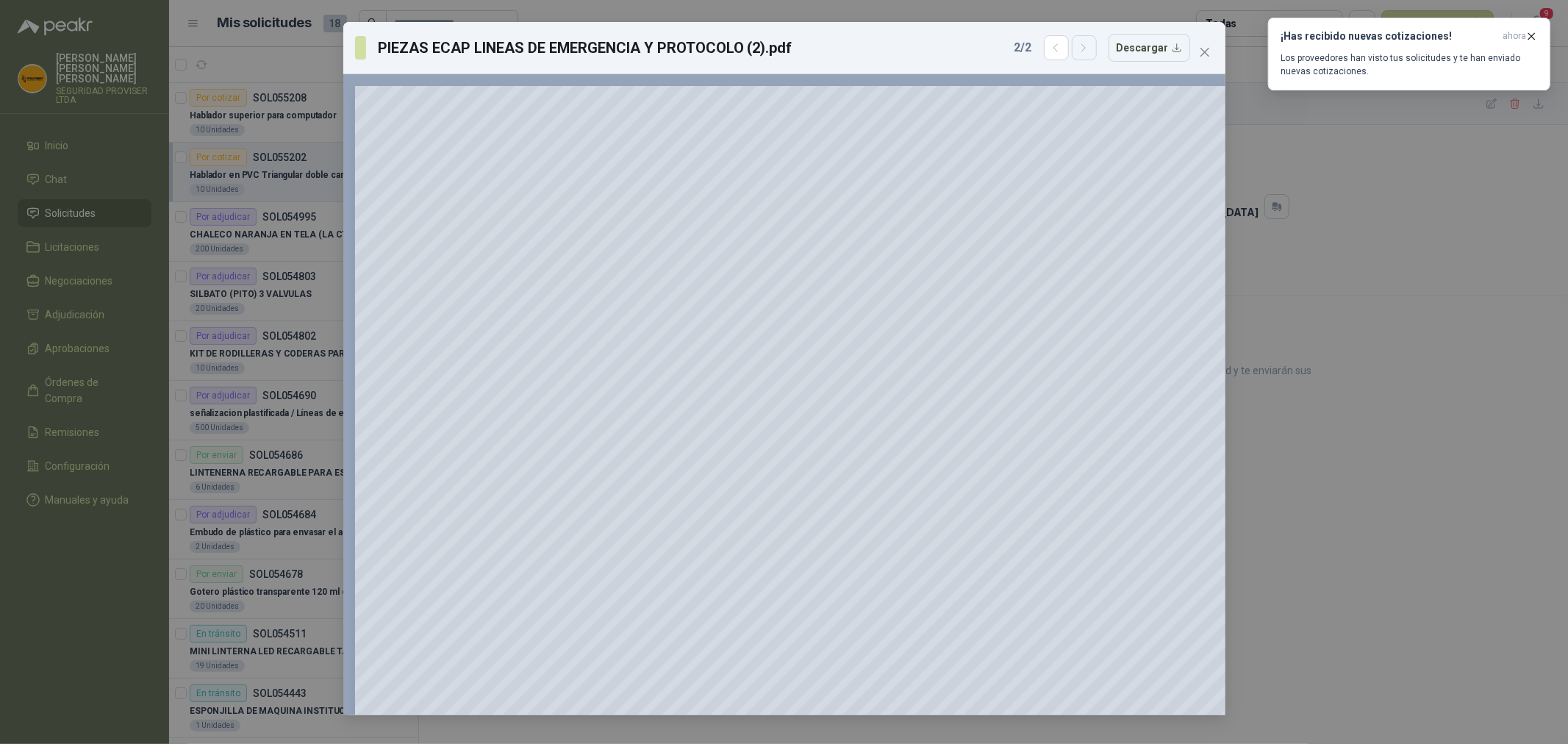
click at [1084, 42] on icon "button" at bounding box center [1083, 48] width 13 height 13
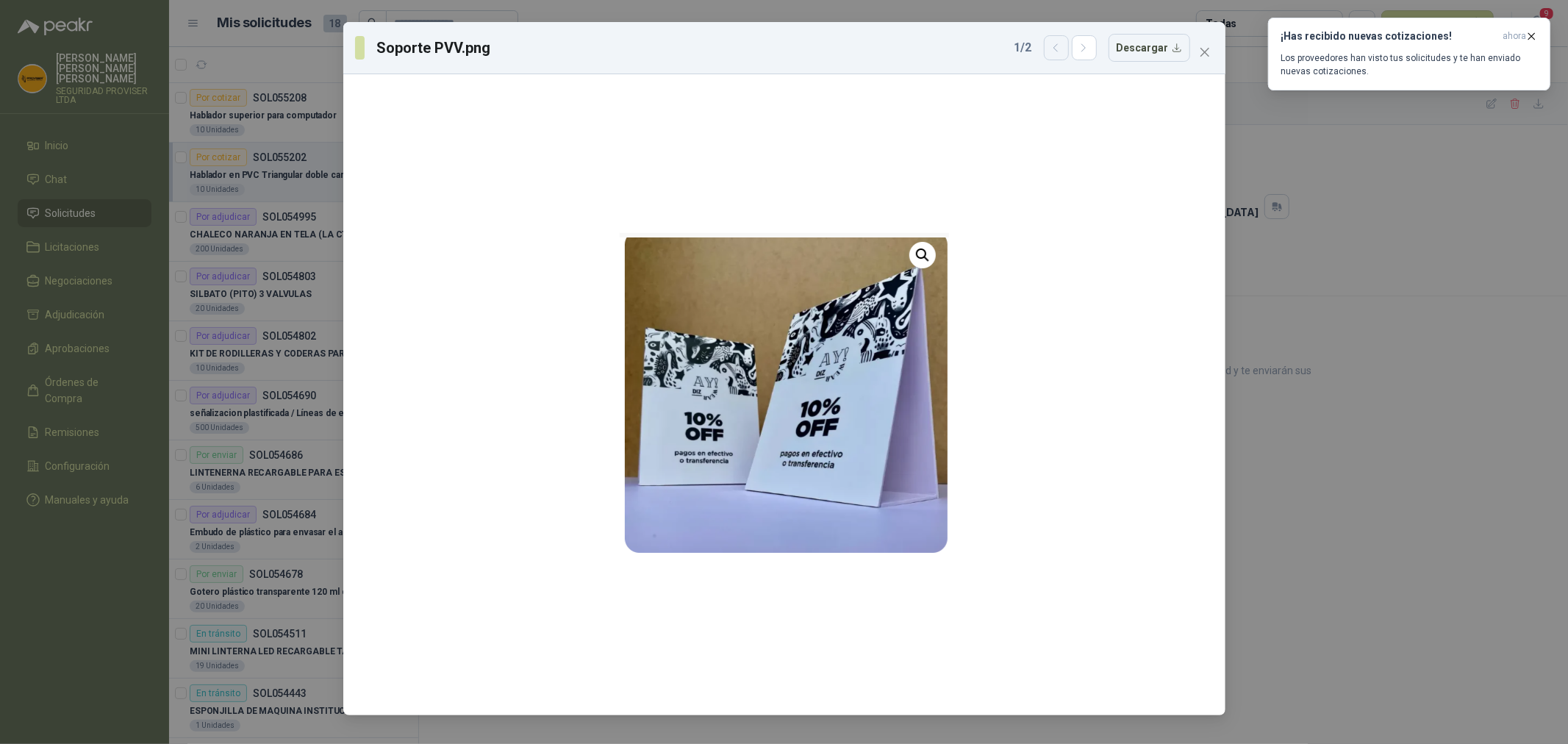
click at [1056, 49] on icon "button" at bounding box center [1055, 48] width 13 height 13
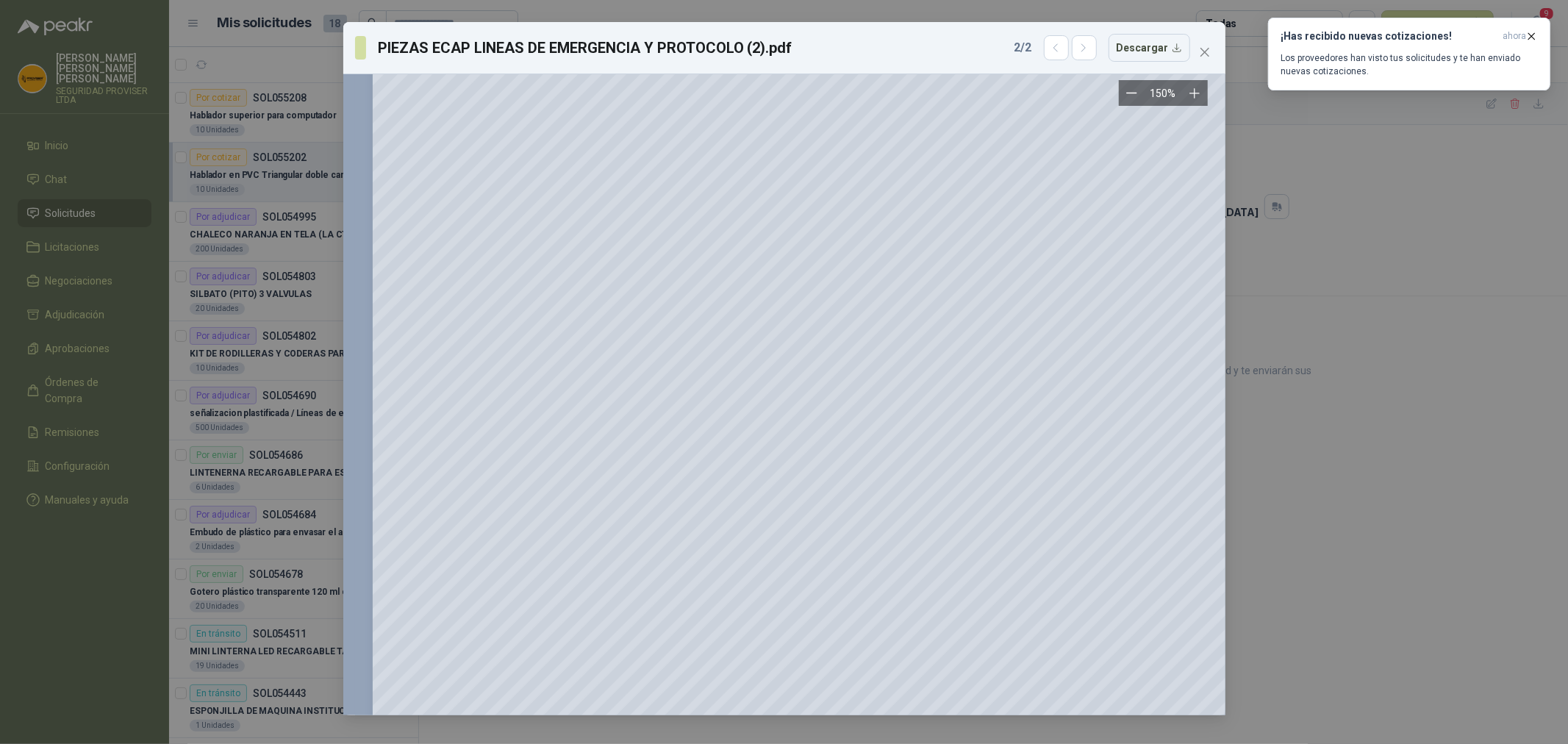
scroll to position [1715, 0]
click at [1323, 326] on div "PIEZAS ECAP LINEAS DE EMERGENCIA Y PROTOCOLO (2).pdf 2 / 2 Descargar 150 %" at bounding box center [784, 372] width 1568 height 744
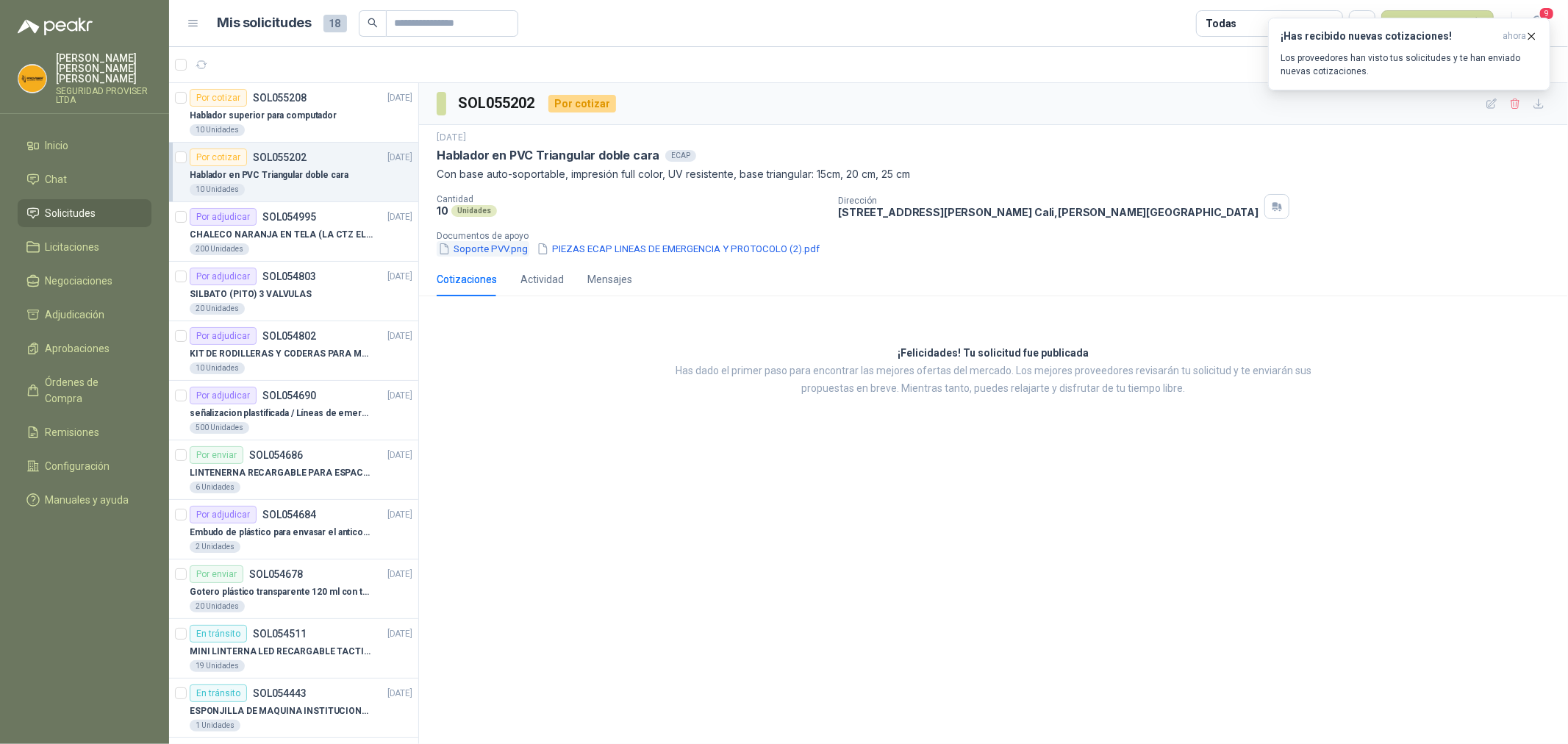
click at [501, 251] on button "Soporte PVV.png" at bounding box center [483, 249] width 92 height 16
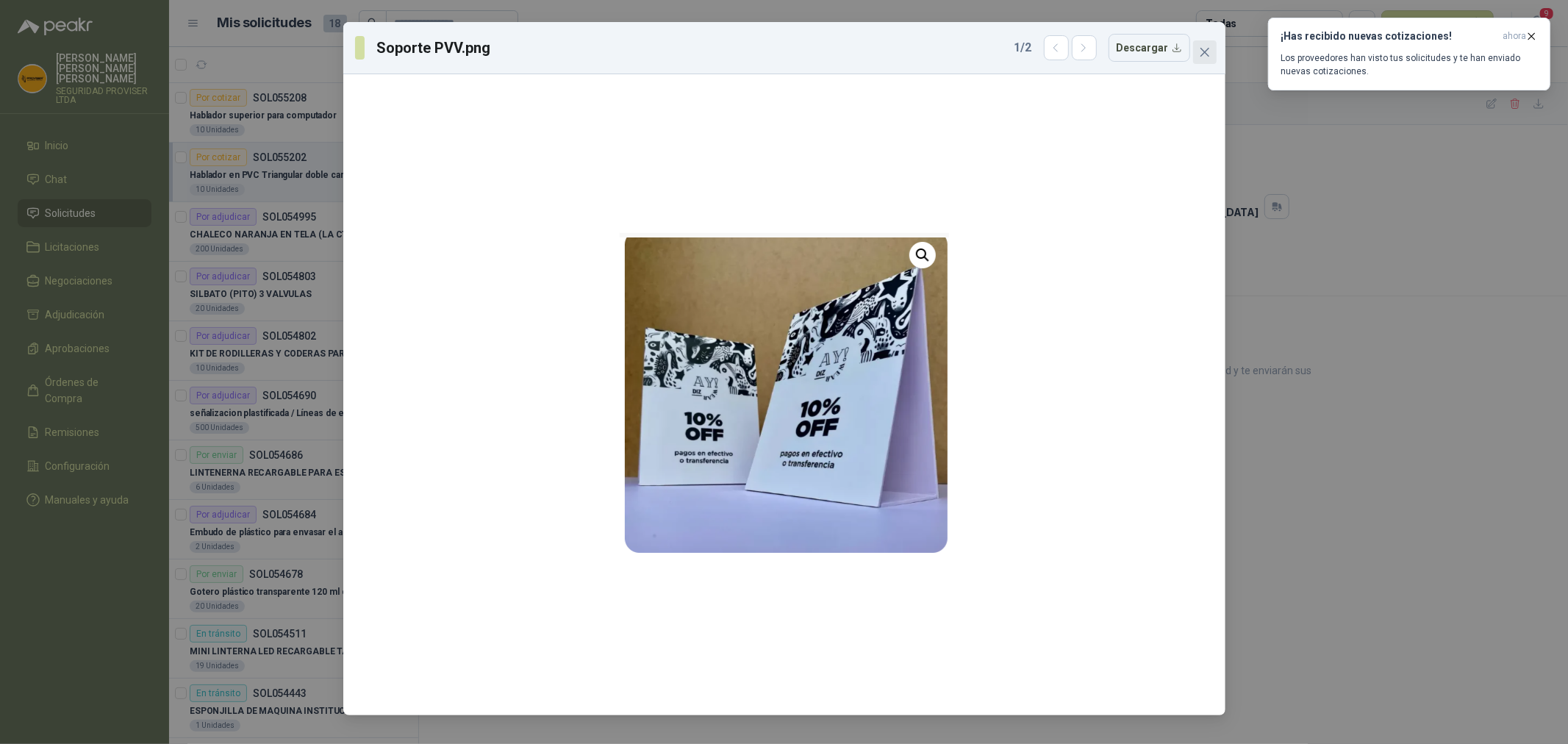
click at [1210, 51] on span "Close" at bounding box center [1205, 52] width 24 height 12
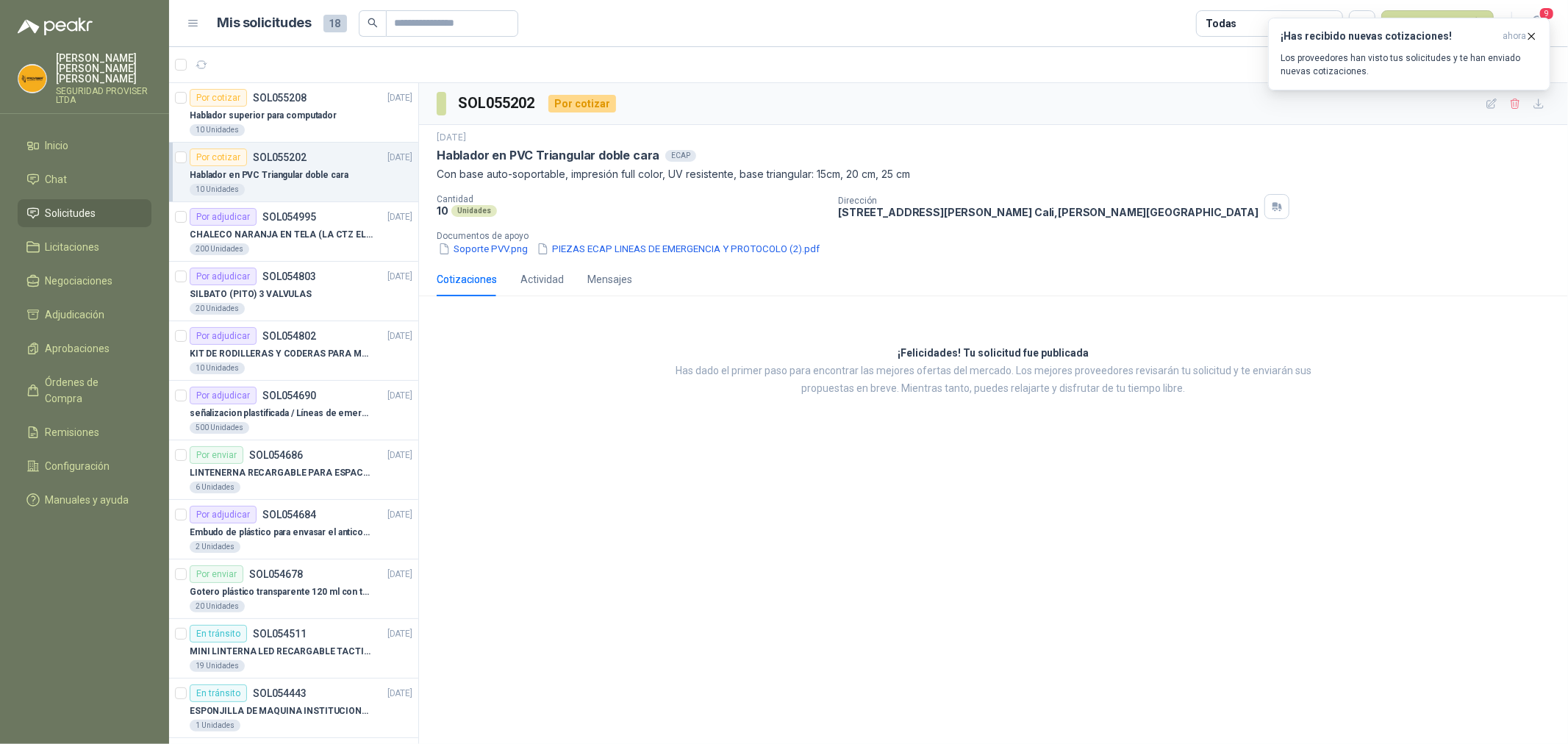
click at [83, 208] on span "Solicitudes" at bounding box center [71, 213] width 51 height 16
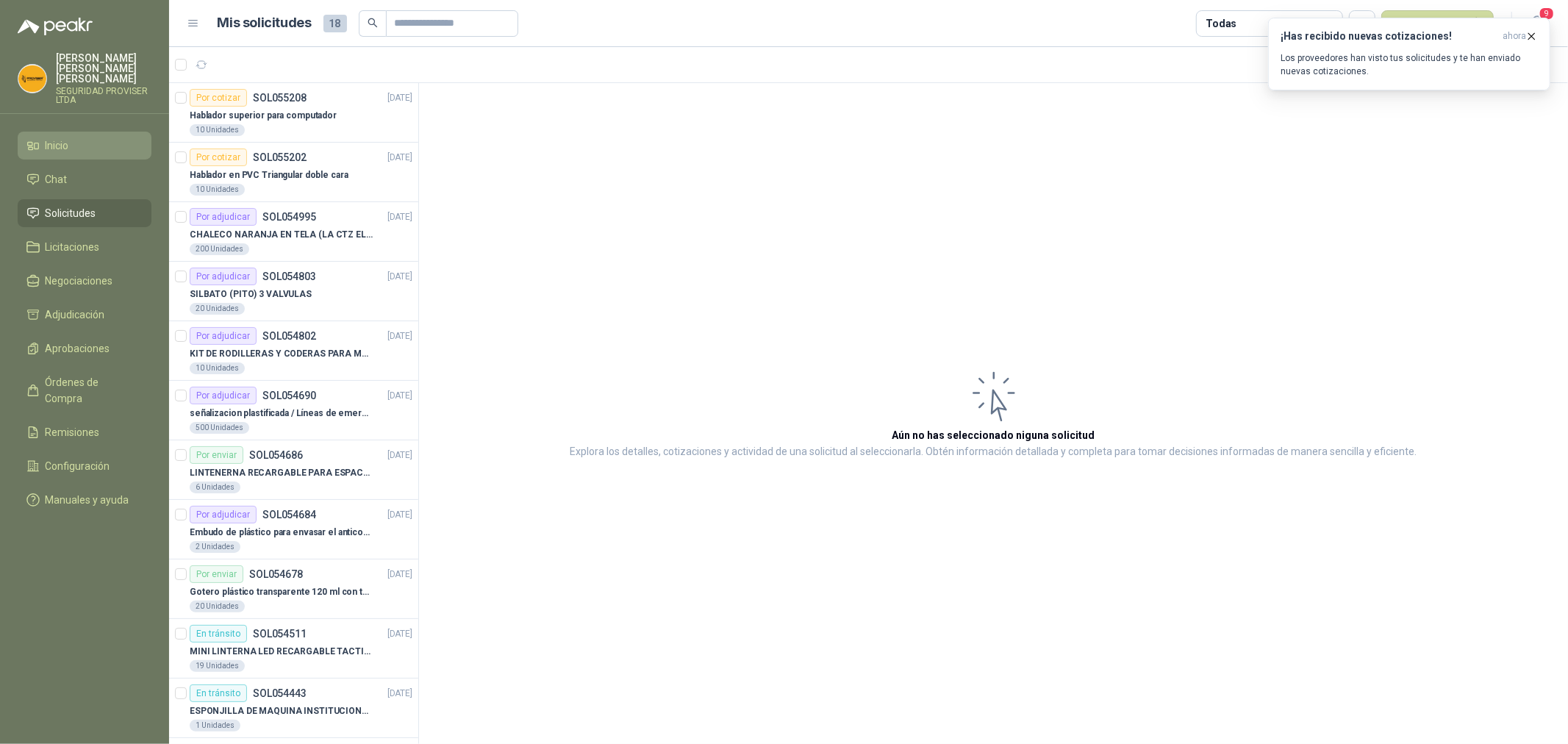
click at [84, 138] on li "Inicio" at bounding box center [85, 146] width 116 height 16
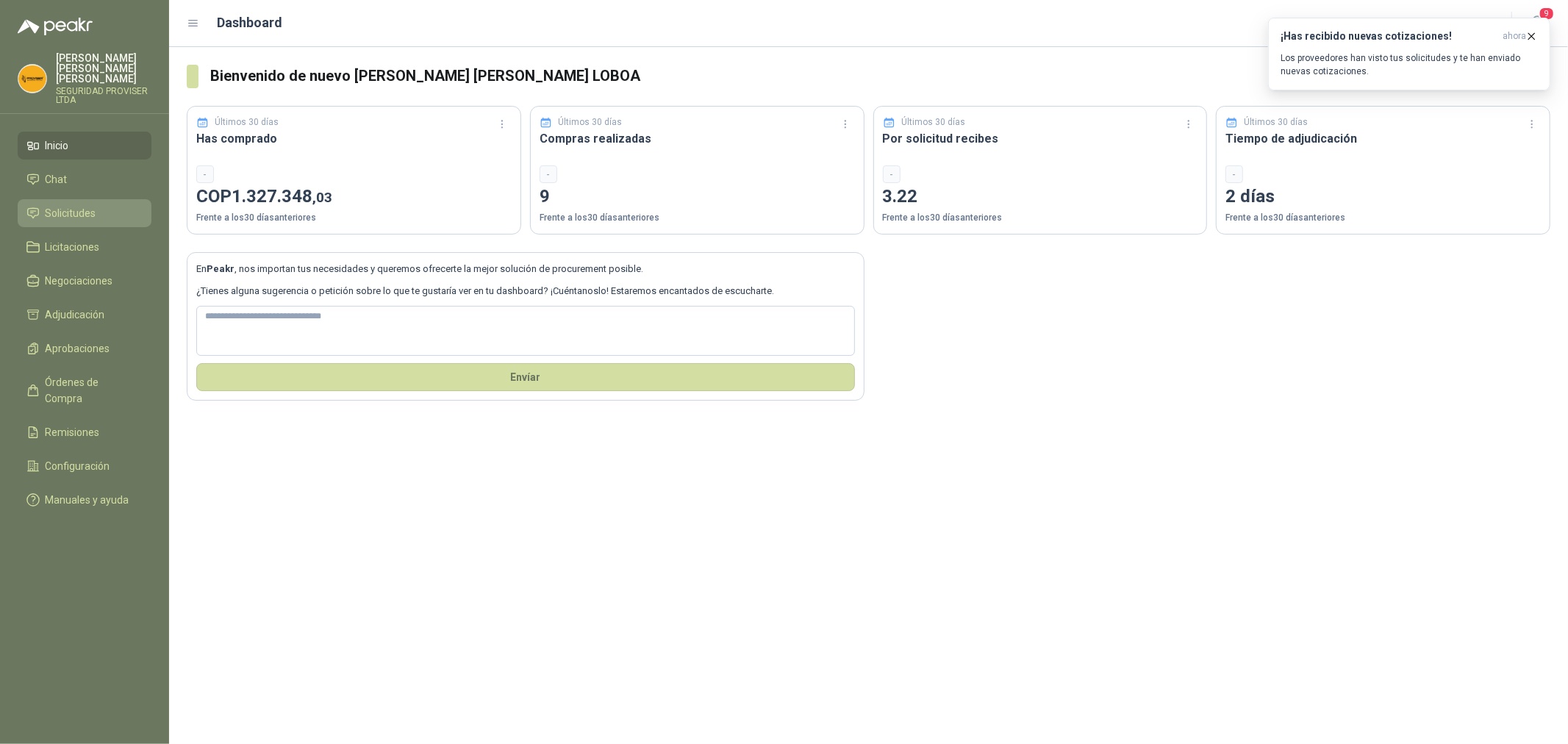
click at [92, 208] on span "Solicitudes" at bounding box center [71, 213] width 51 height 16
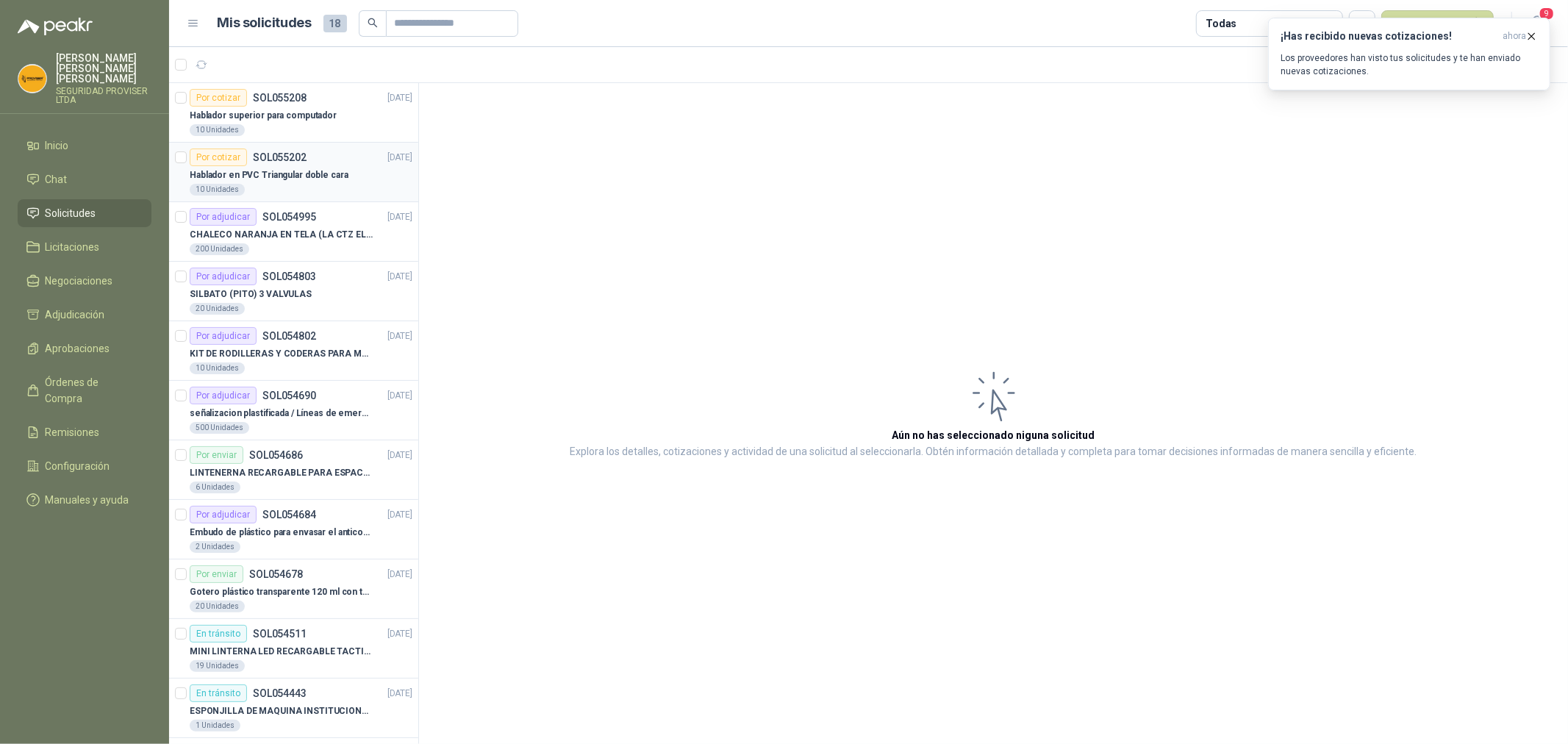
click at [326, 189] on div "10 Unidades" at bounding box center [301, 190] width 222 height 12
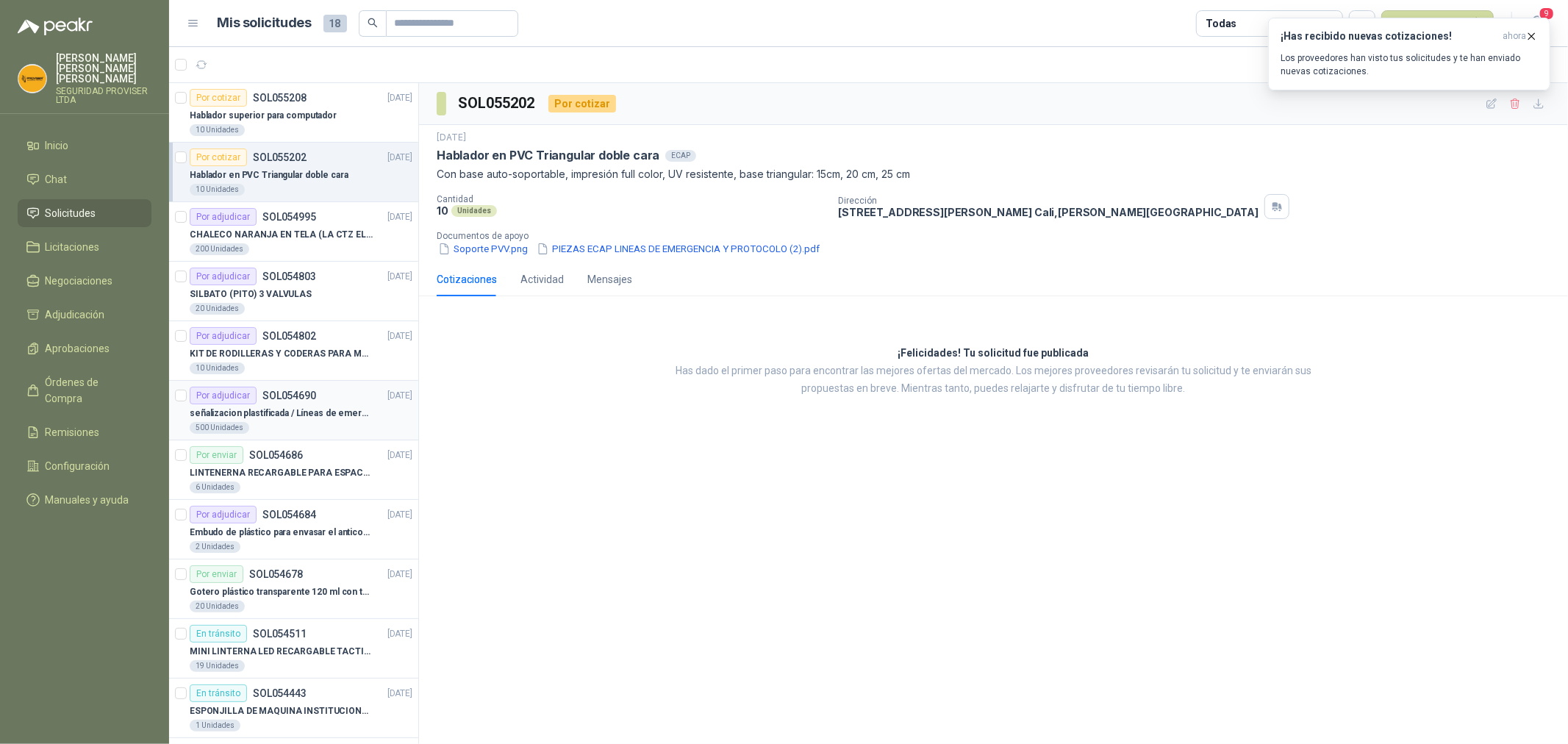
click at [325, 412] on p "señalizacion plastificada / Líneas de emergencia" at bounding box center [281, 413] width 183 height 14
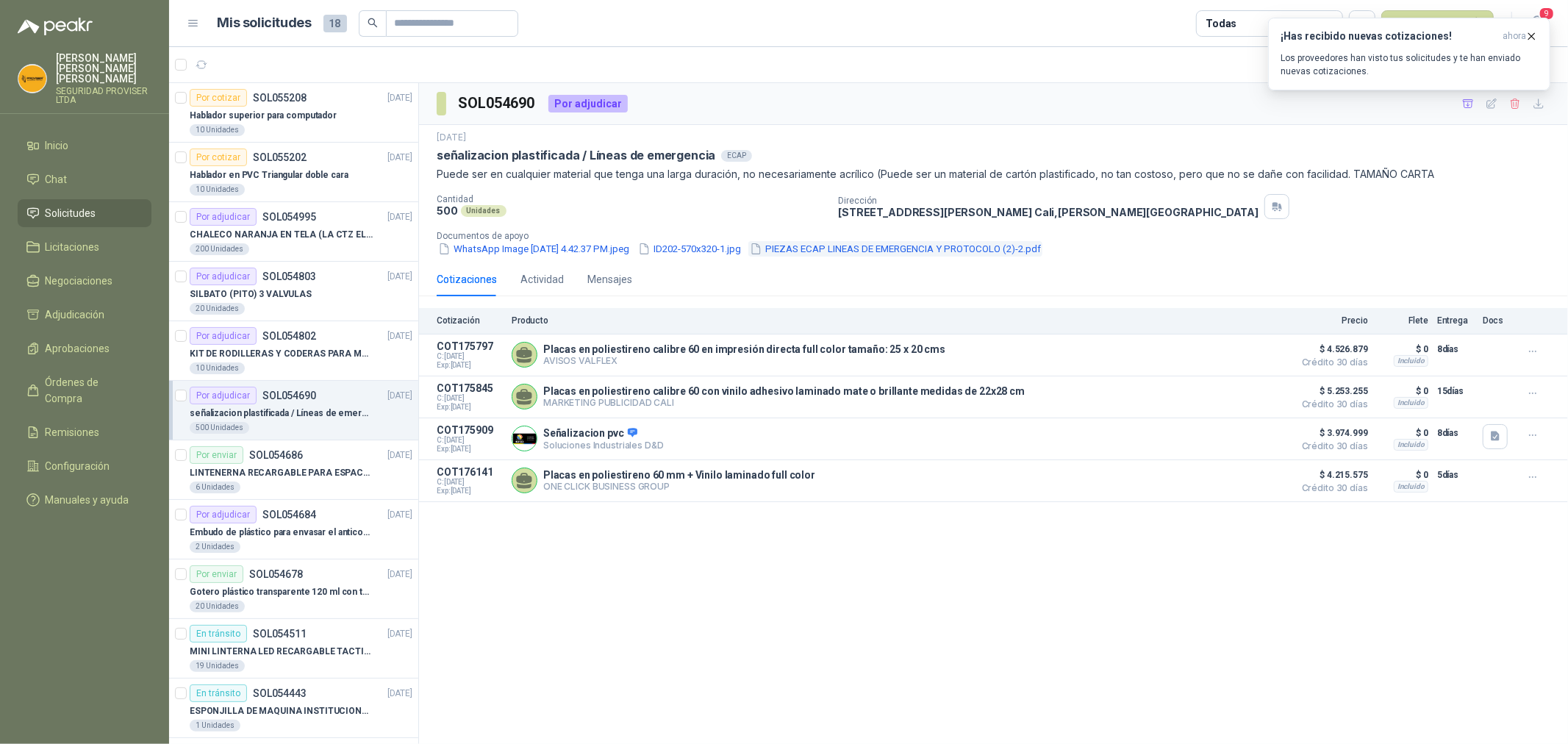
click at [854, 248] on button "PIEZAS ECAP LINEAS DE EMERGENCIA Y PROTOCOLO (2)-2.pdf" at bounding box center [895, 249] width 294 height 16
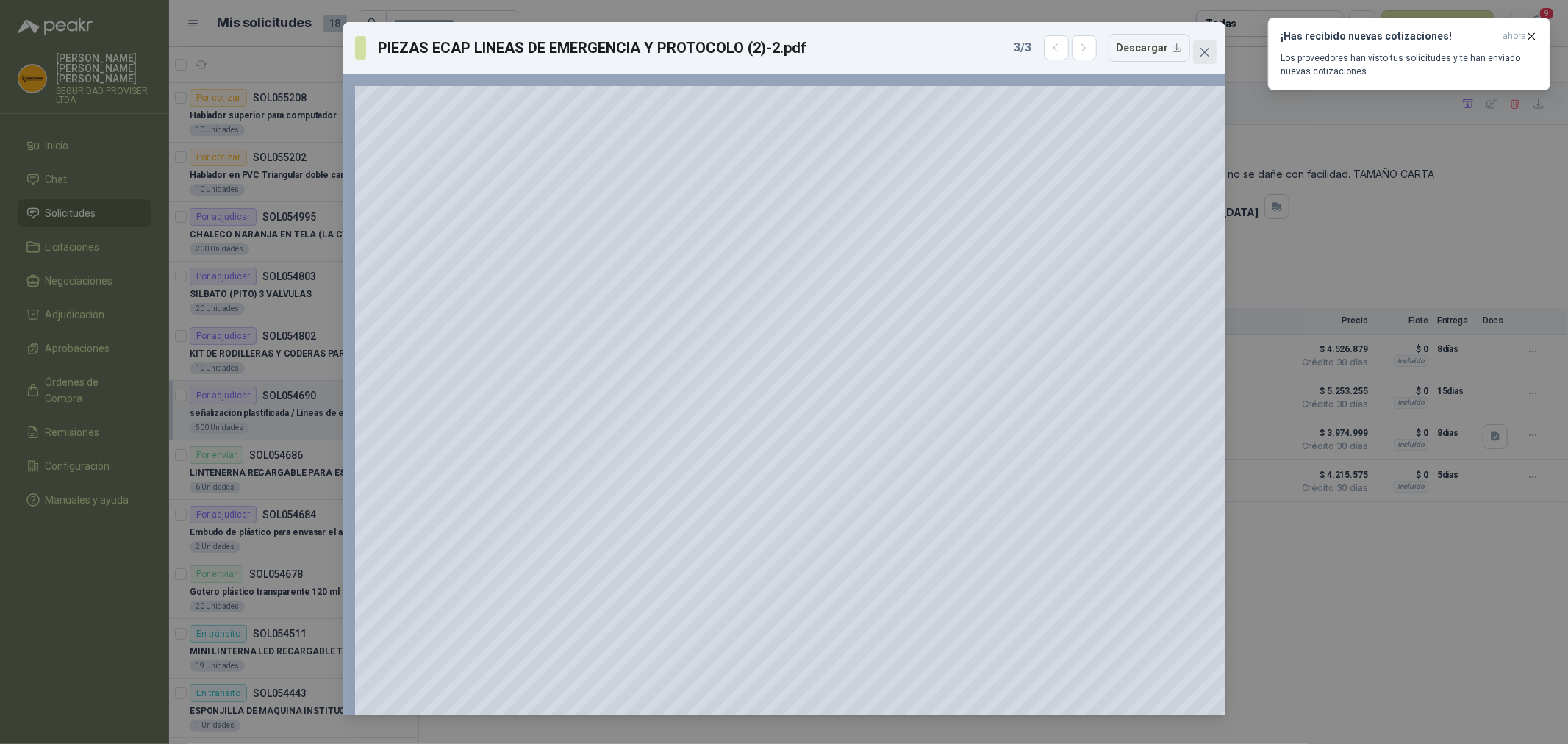
click at [1204, 46] on icon "close" at bounding box center [1205, 52] width 12 height 12
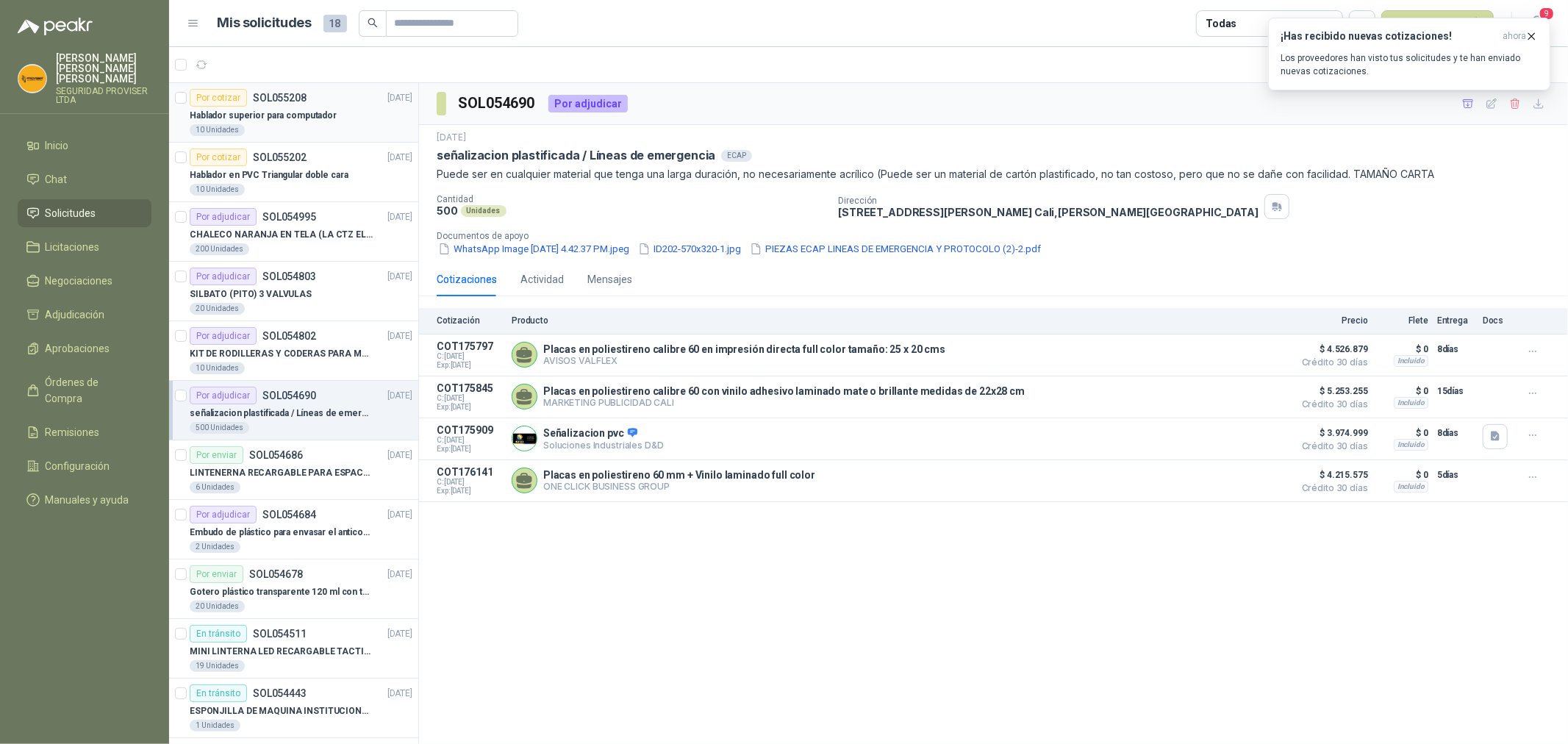
click at [256, 114] on p "Hablador superior para computador" at bounding box center [263, 116] width 147 height 14
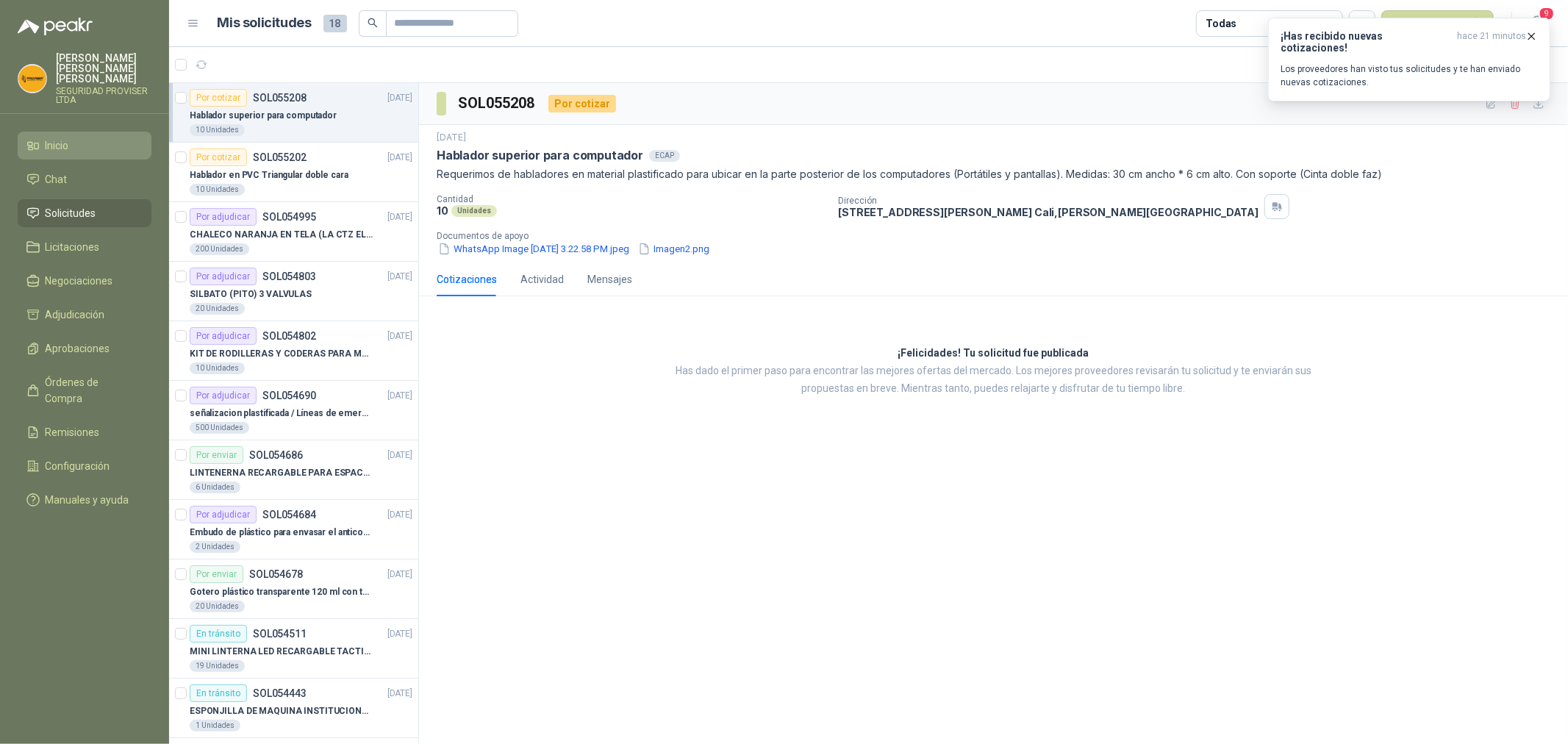
click at [60, 132] on link "Inicio" at bounding box center [85, 146] width 134 height 28
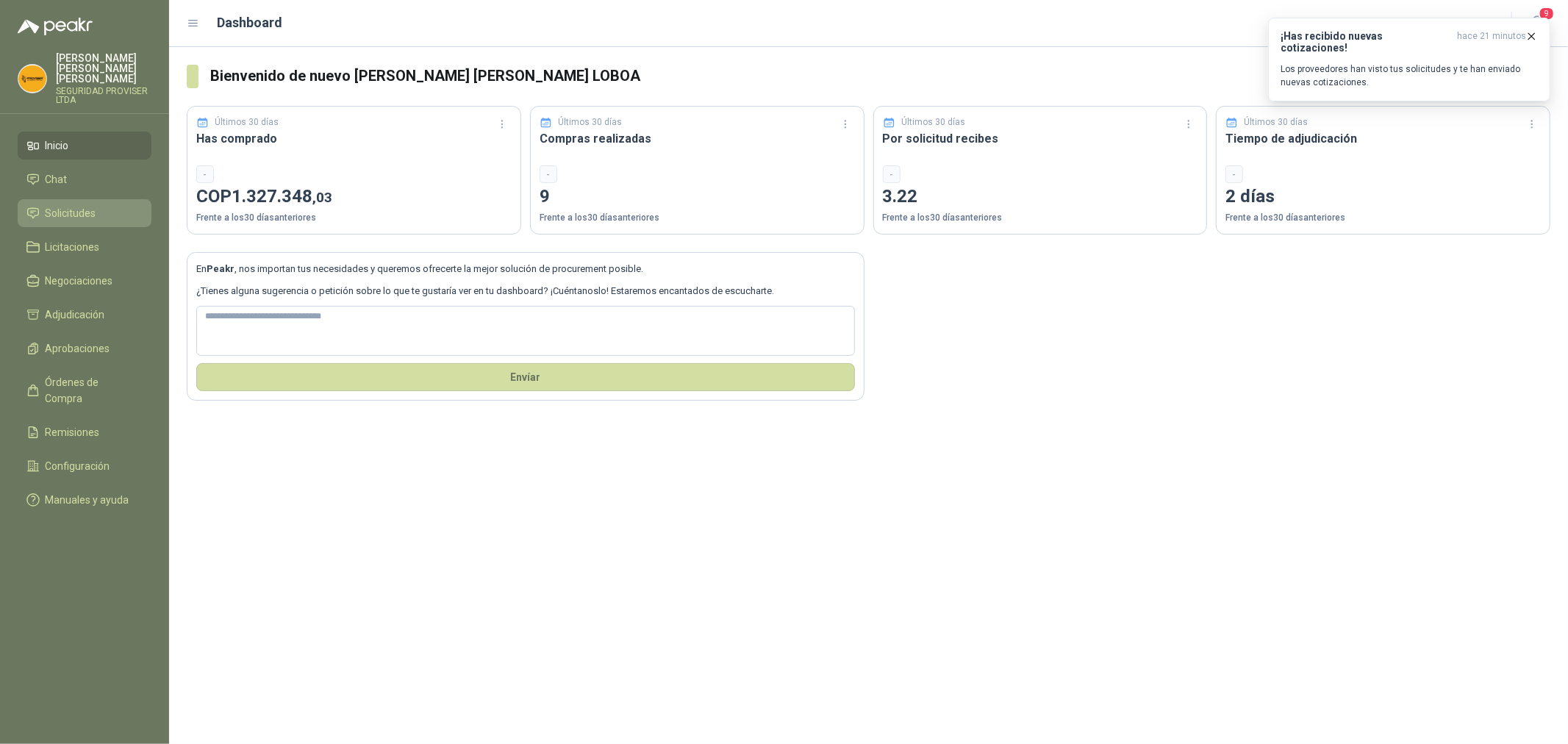
click at [87, 206] on span "Solicitudes" at bounding box center [71, 213] width 51 height 16
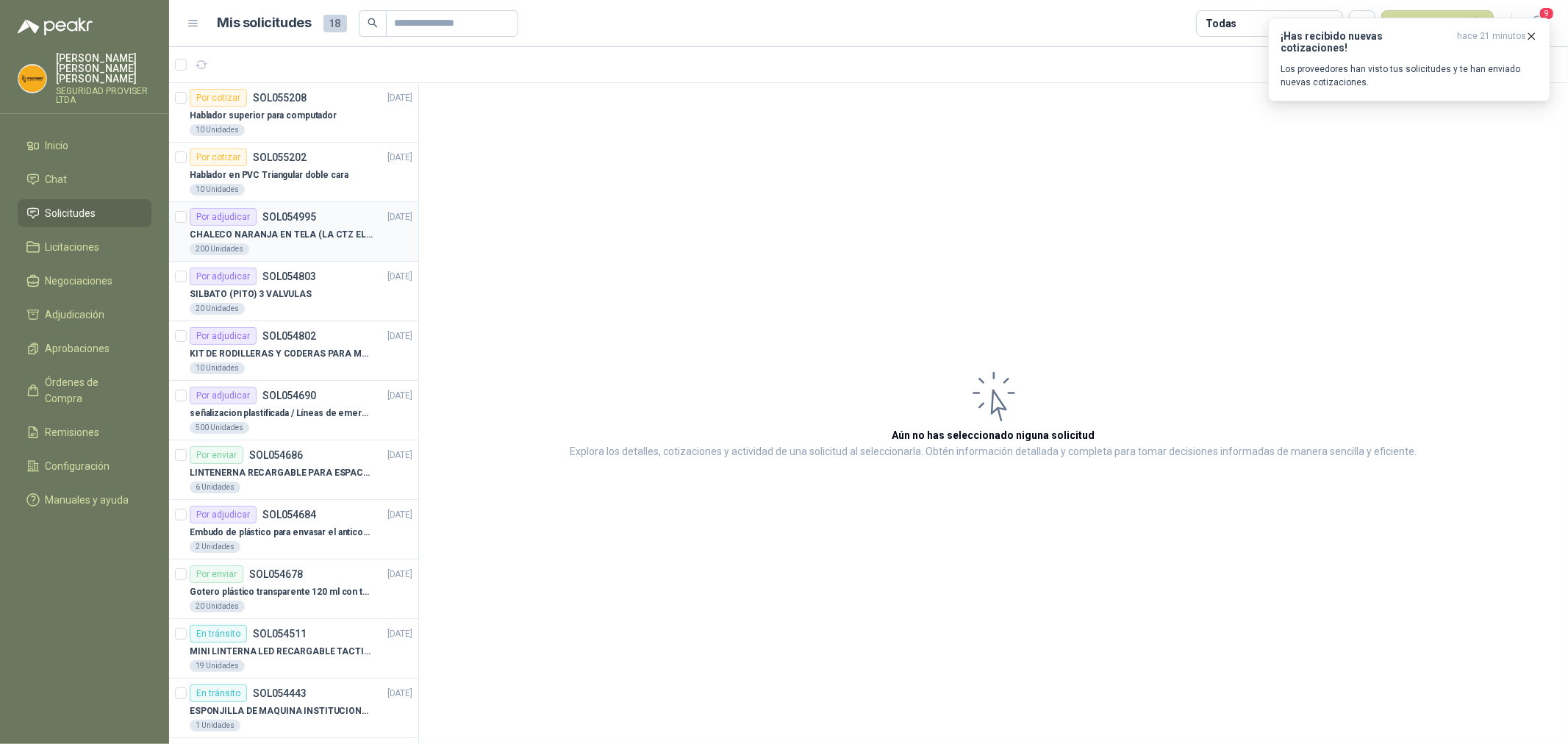
click at [362, 228] on p "CHALECO NARANJA EN TELA (LA CTZ ELEGIDA DEBE ENVIAR MUESTRA)" at bounding box center [281, 235] width 183 height 14
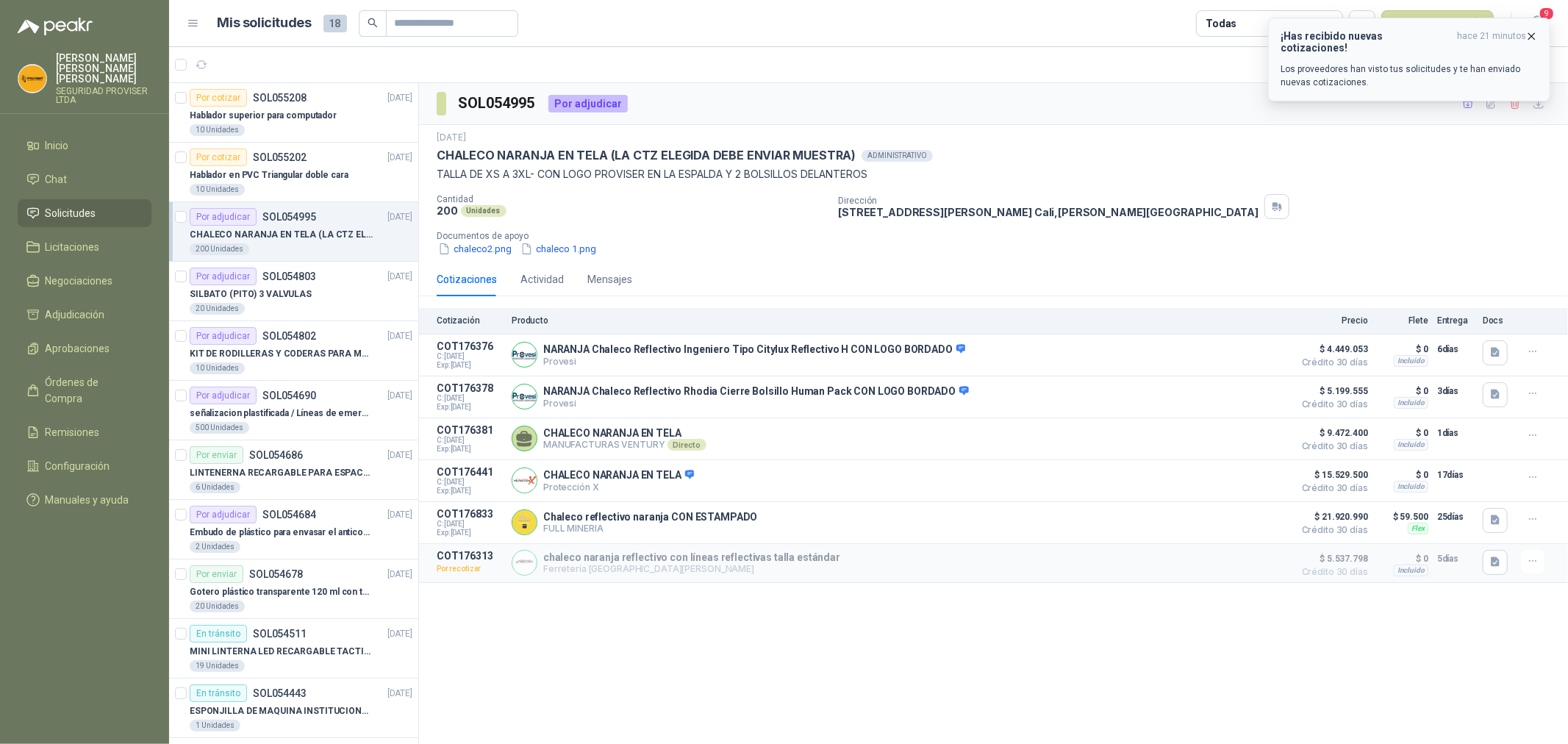
click at [1532, 39] on icon "button" at bounding box center [1531, 36] width 13 height 13
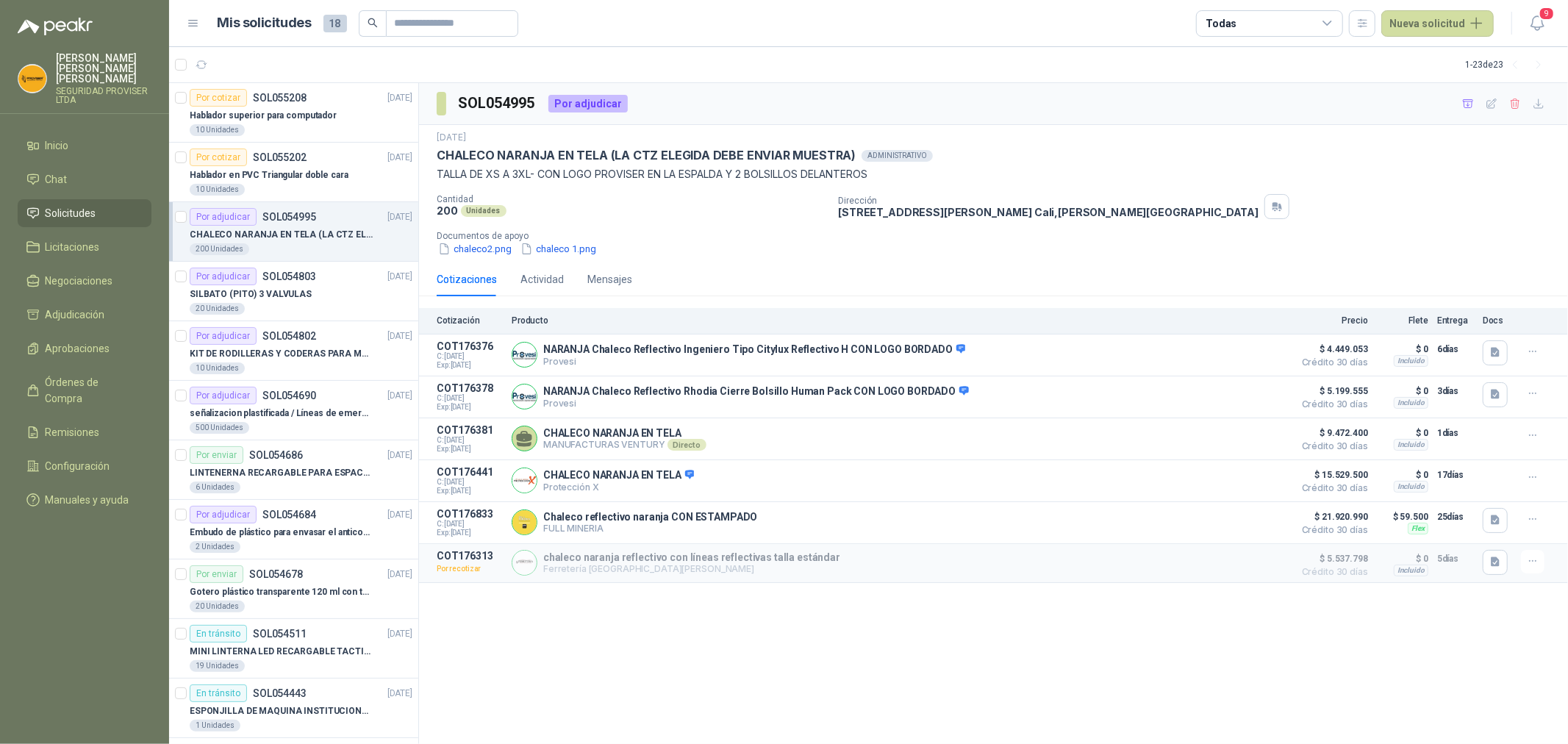
click at [1331, 28] on icon at bounding box center [1327, 23] width 13 height 13
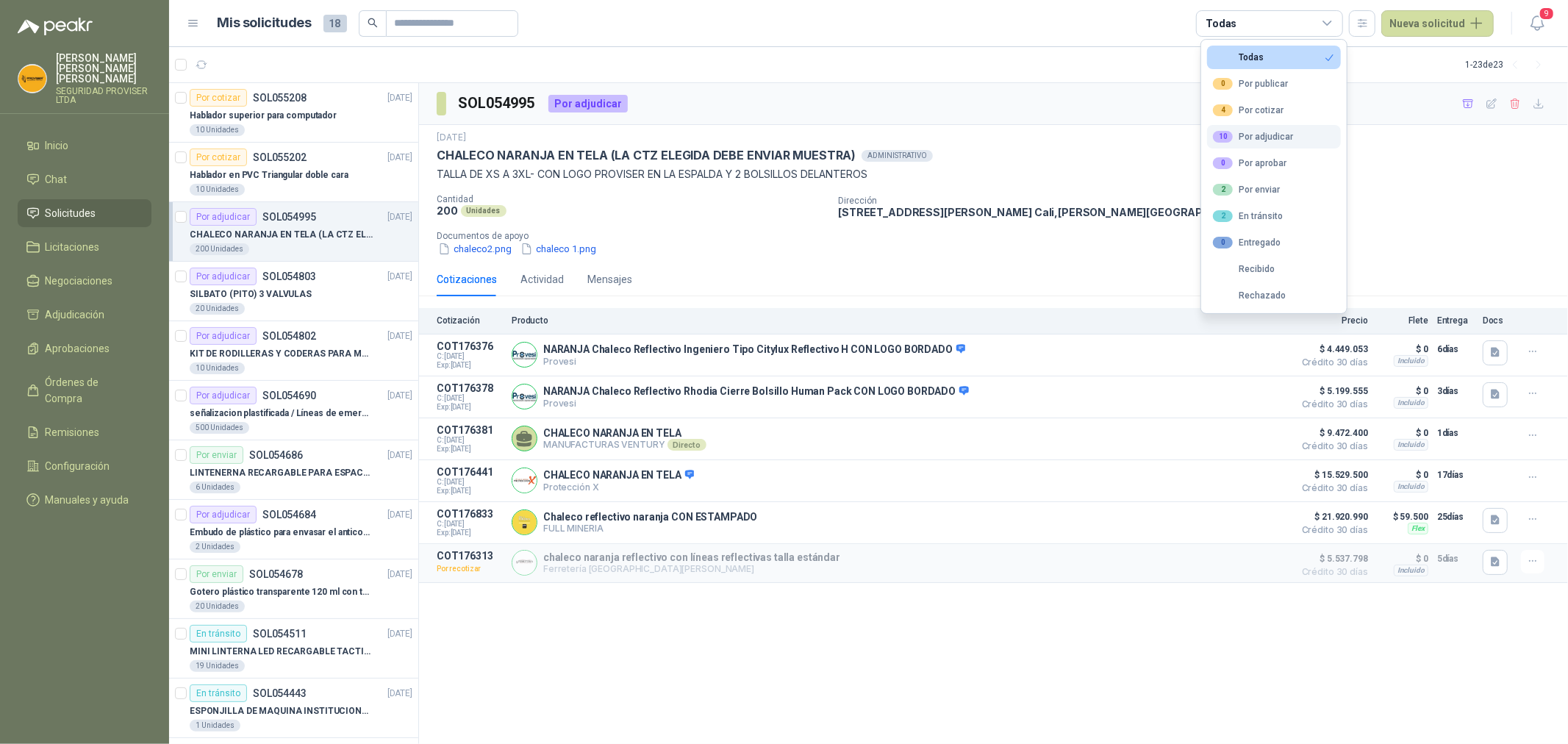
click at [1275, 135] on div "10 Por adjudicar" at bounding box center [1252, 137] width 80 height 12
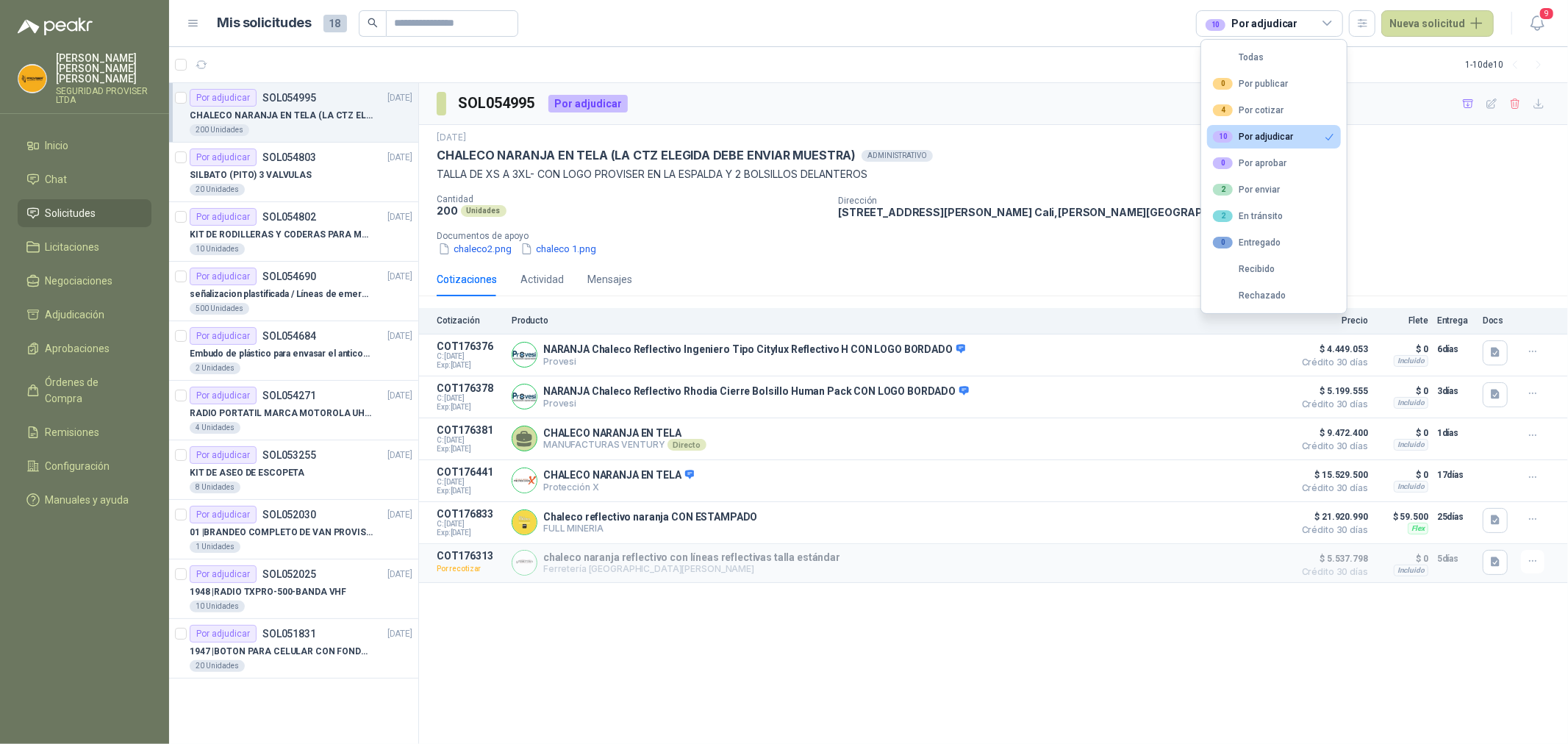
drag, startPoint x: 792, startPoint y: 68, endPoint x: 800, endPoint y: 96, distance: 29.1
click at [800, 96] on section "1 - 10 de 10 Por adjudicar SOL054995 [DATE] CHALECO NARANJA EN TELA (LA CTZ ELE…" at bounding box center [869, 396] width 1399 height 697
click at [746, 53] on article "1 - 10 de 10" at bounding box center [869, 65] width 1399 height 35
click at [63, 207] on span "Solicitudes" at bounding box center [71, 213] width 51 height 16
